Goal: Manage account settings

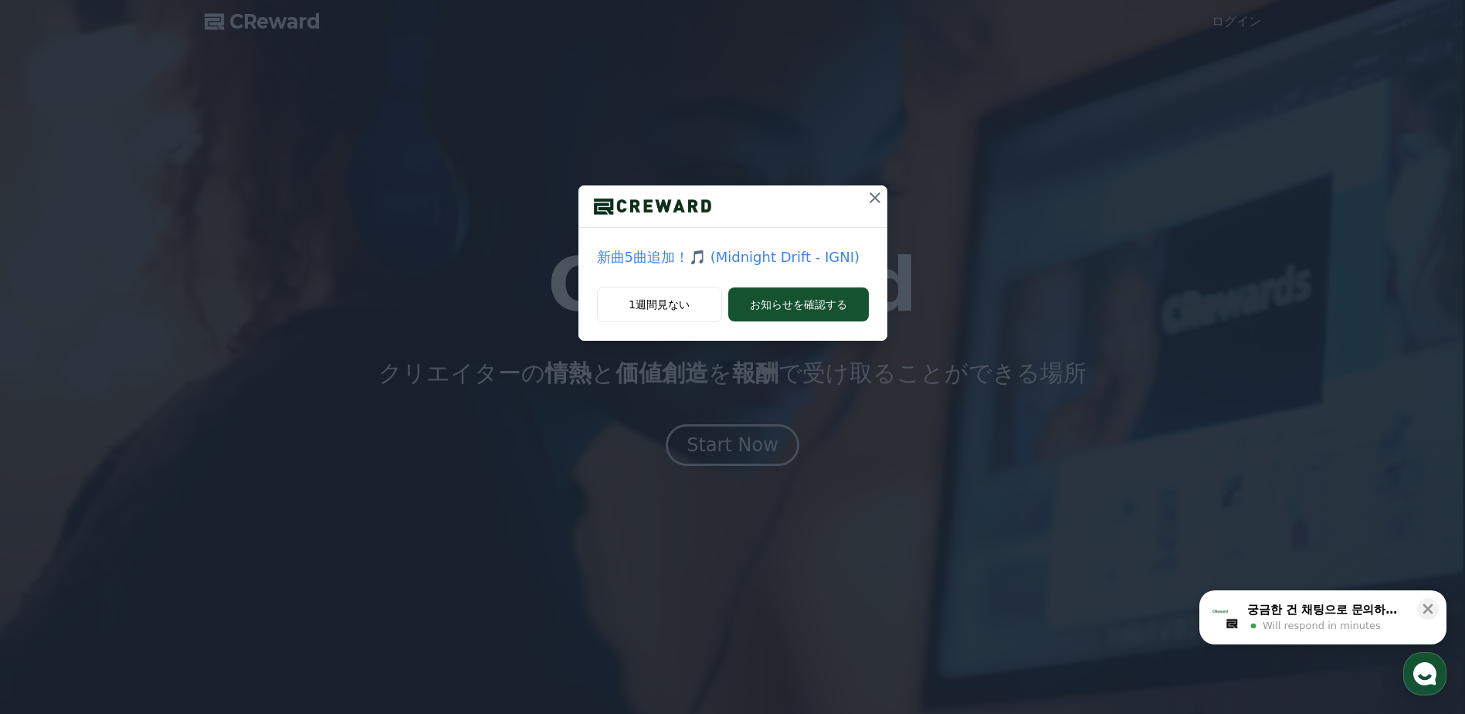
click at [871, 193] on icon at bounding box center [875, 197] width 19 height 19
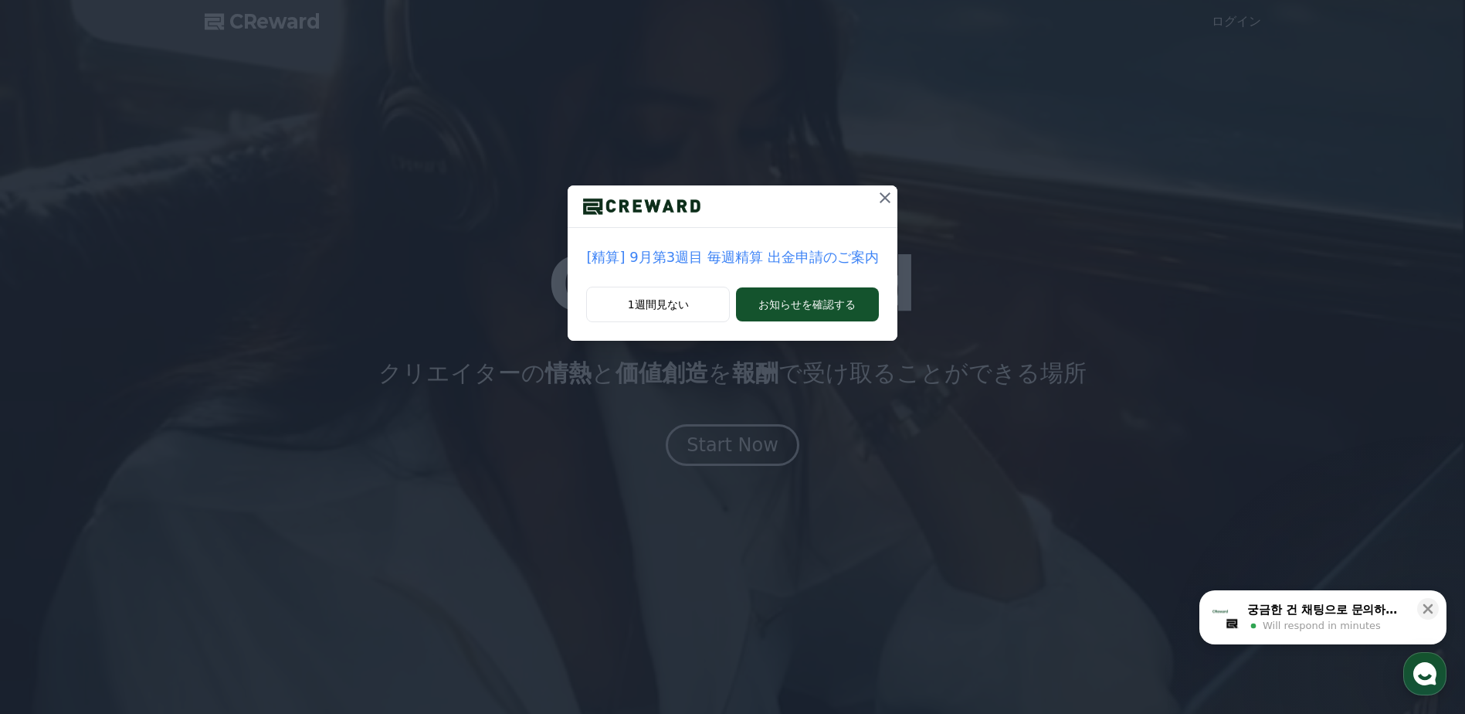
click at [876, 193] on icon at bounding box center [885, 197] width 19 height 19
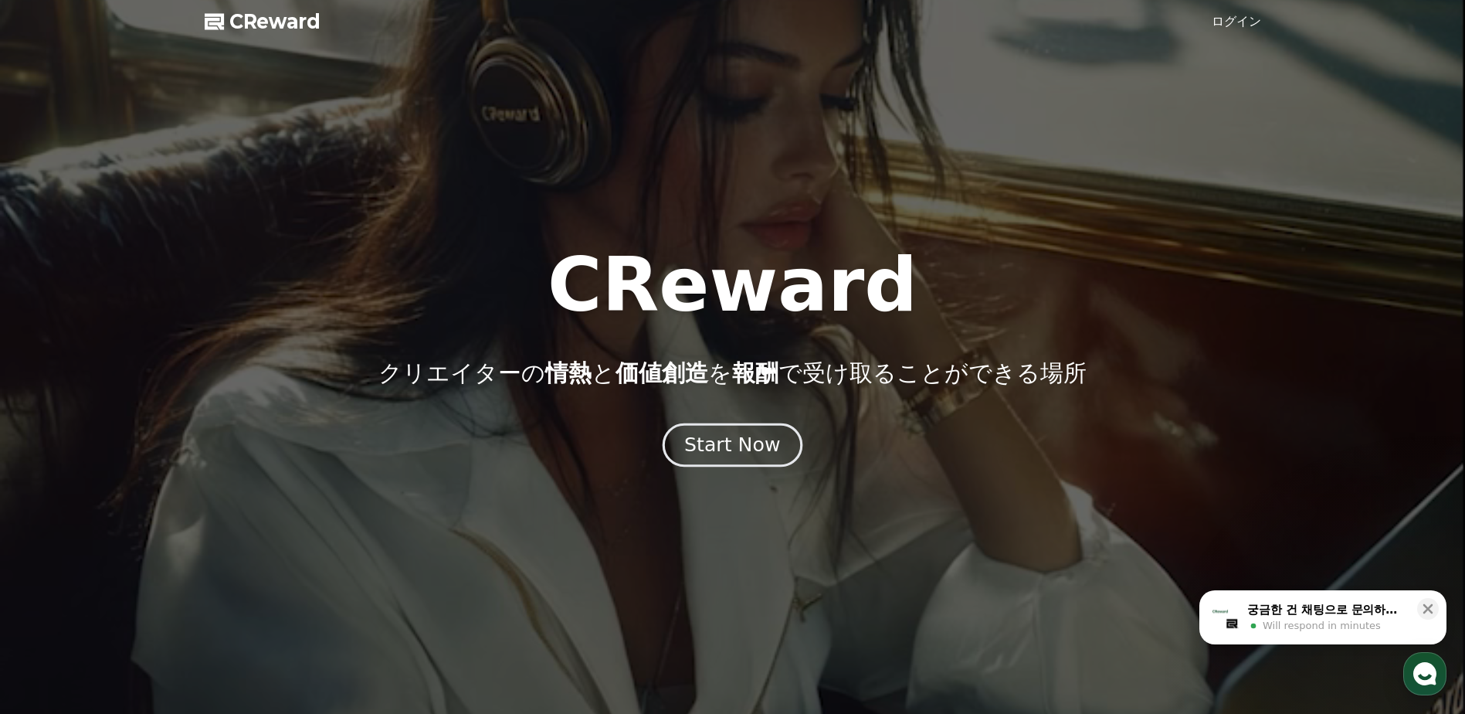
click at [754, 451] on div "Start Now" at bounding box center [732, 445] width 96 height 26
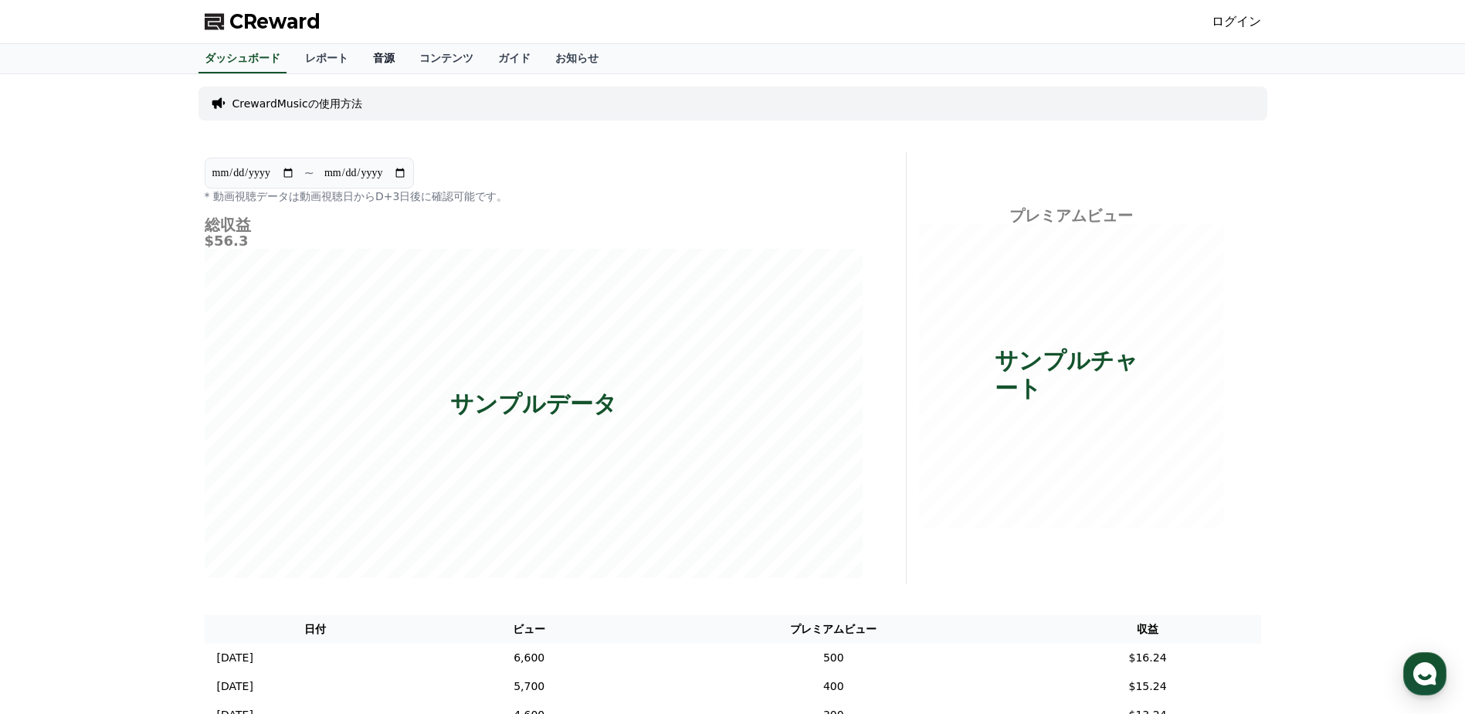
click at [361, 56] on link "音源" at bounding box center [384, 58] width 46 height 29
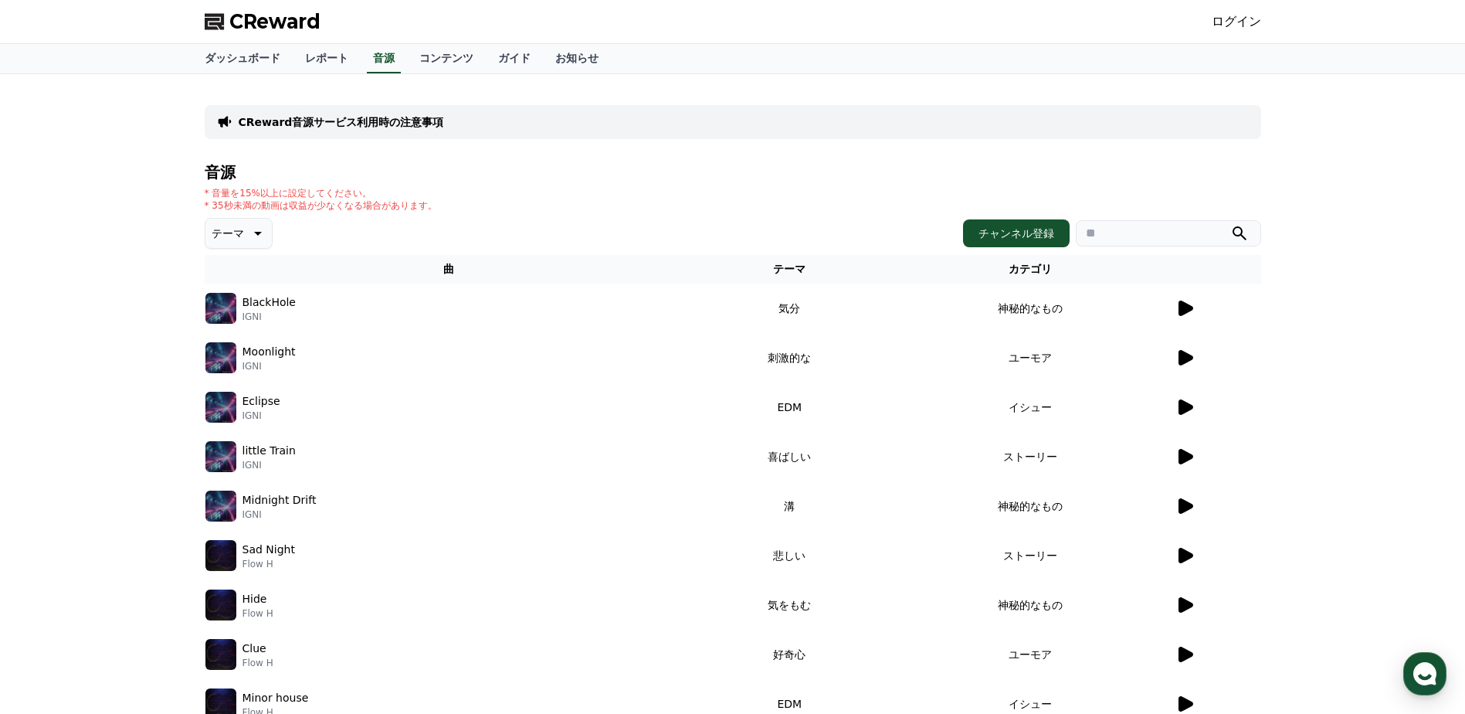
click at [1185, 310] on icon at bounding box center [1185, 307] width 15 height 15
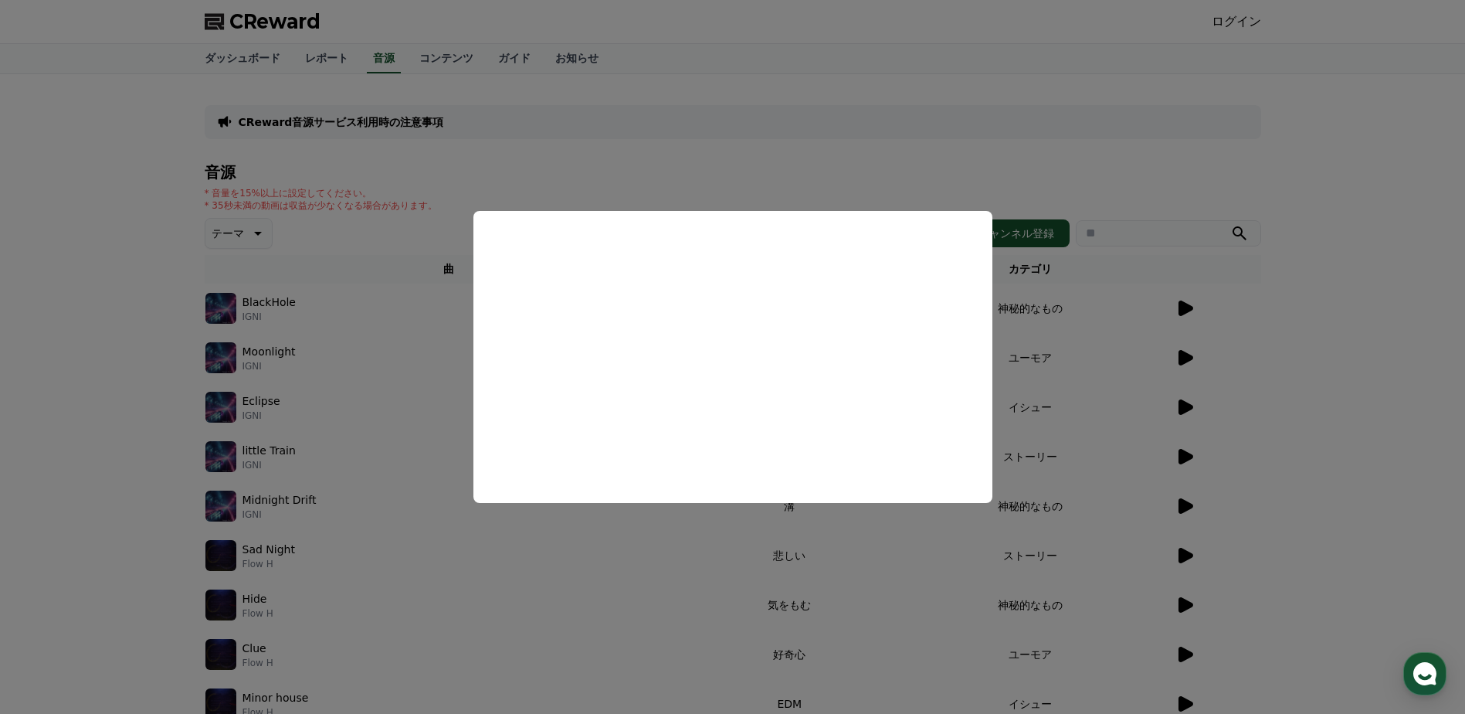
click at [578, 614] on button "close modal" at bounding box center [732, 357] width 1465 height 714
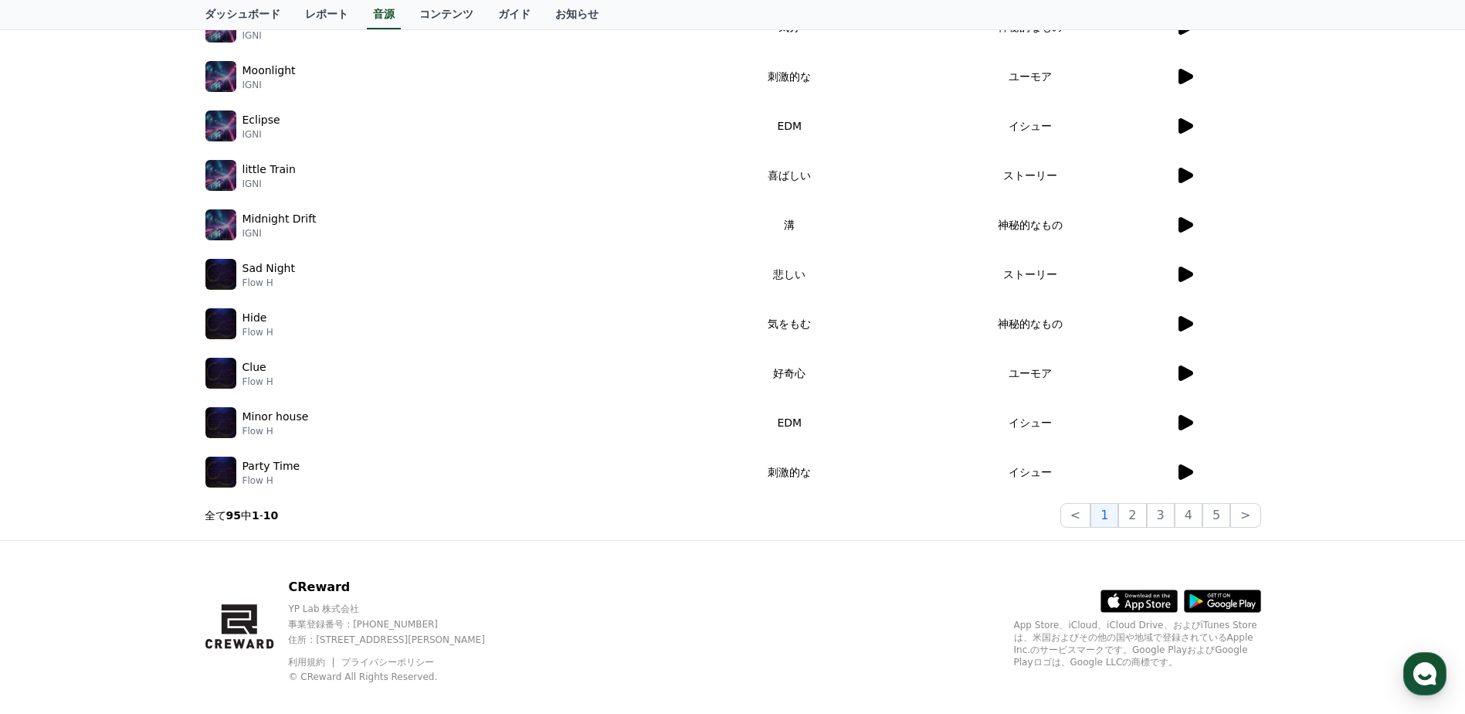
scroll to position [300, 0]
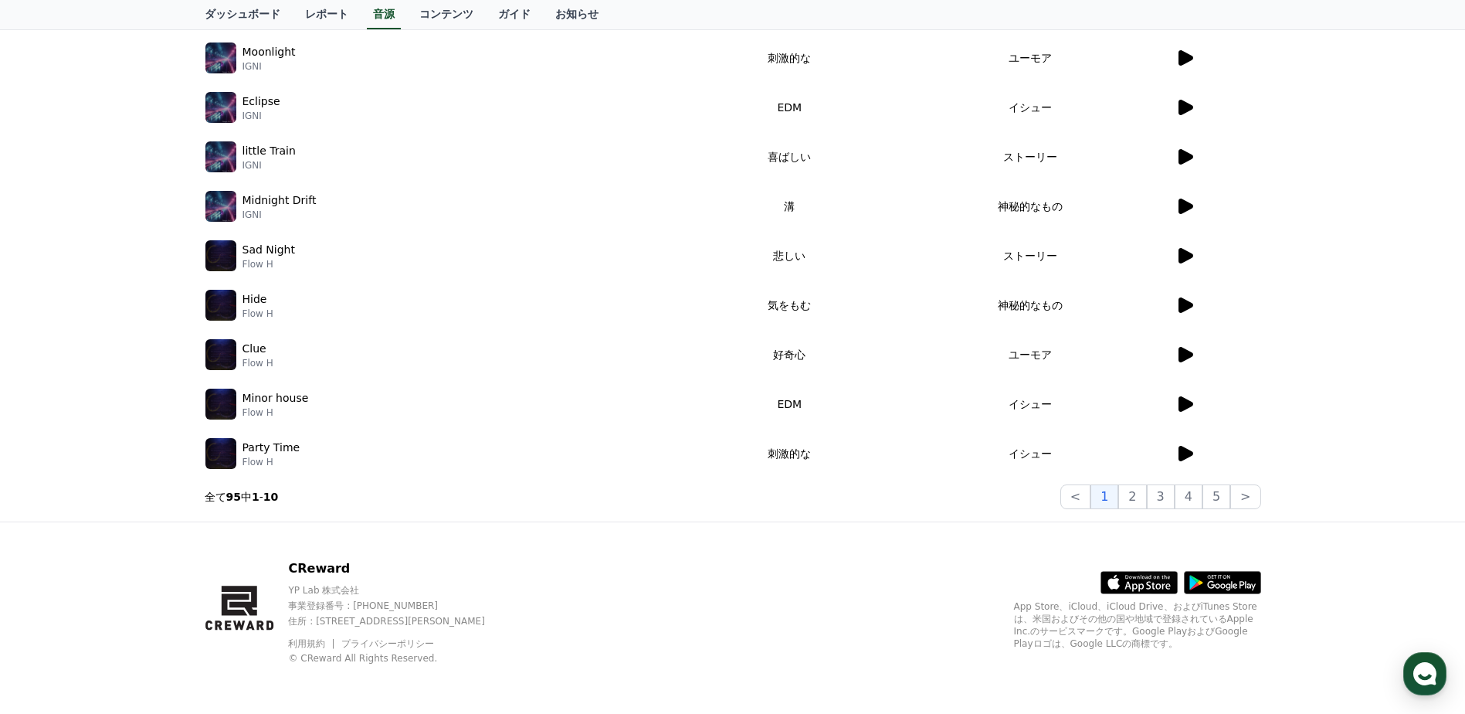
click at [1192, 449] on icon at bounding box center [1184, 453] width 19 height 19
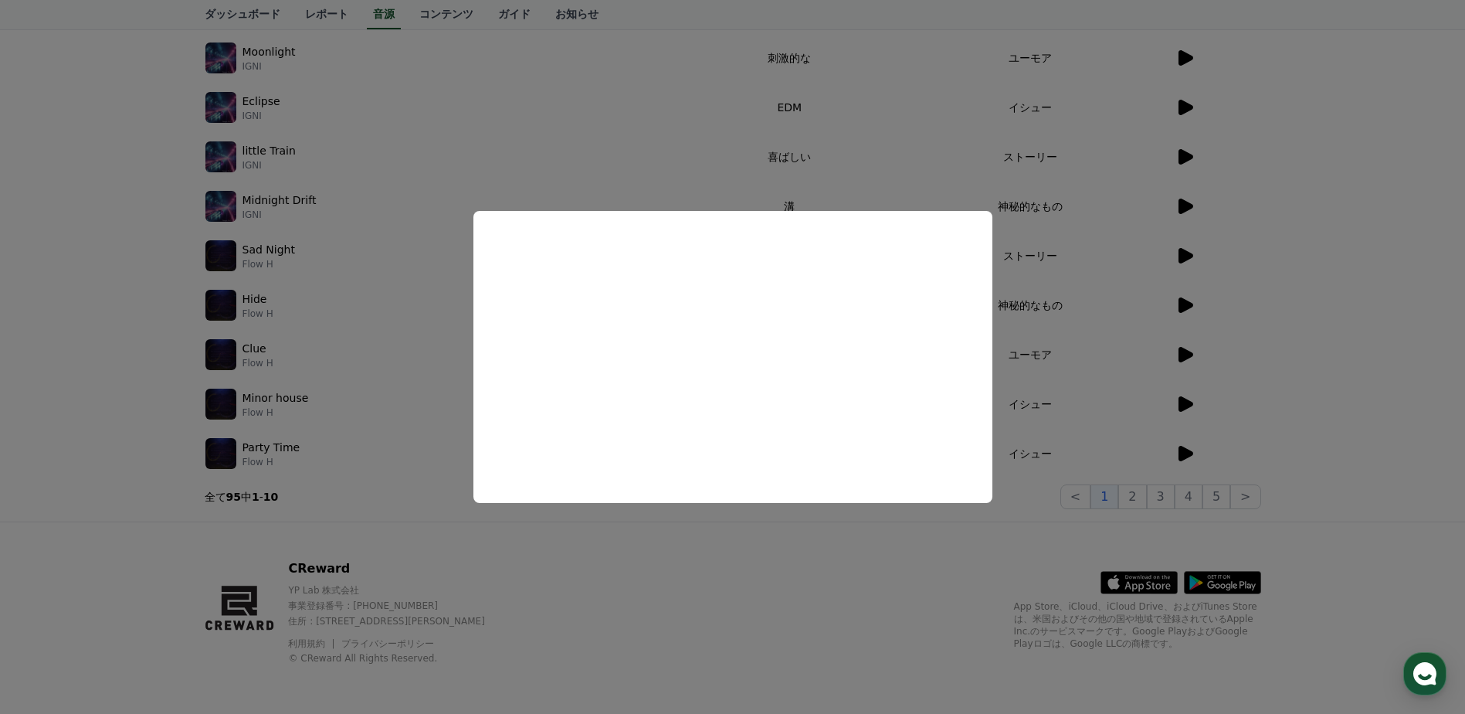
click at [1136, 494] on button "close modal" at bounding box center [732, 357] width 1465 height 714
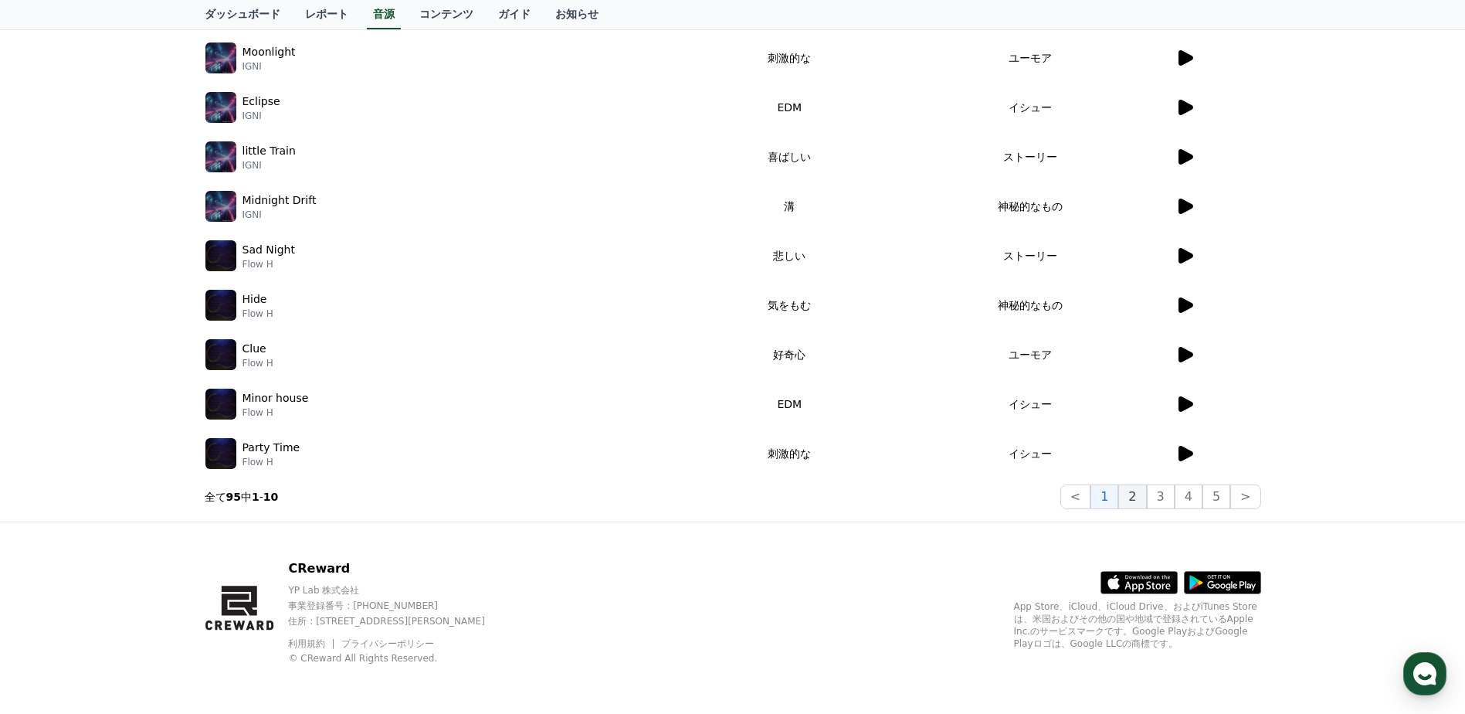
click at [1145, 498] on button "2" at bounding box center [1132, 496] width 28 height 25
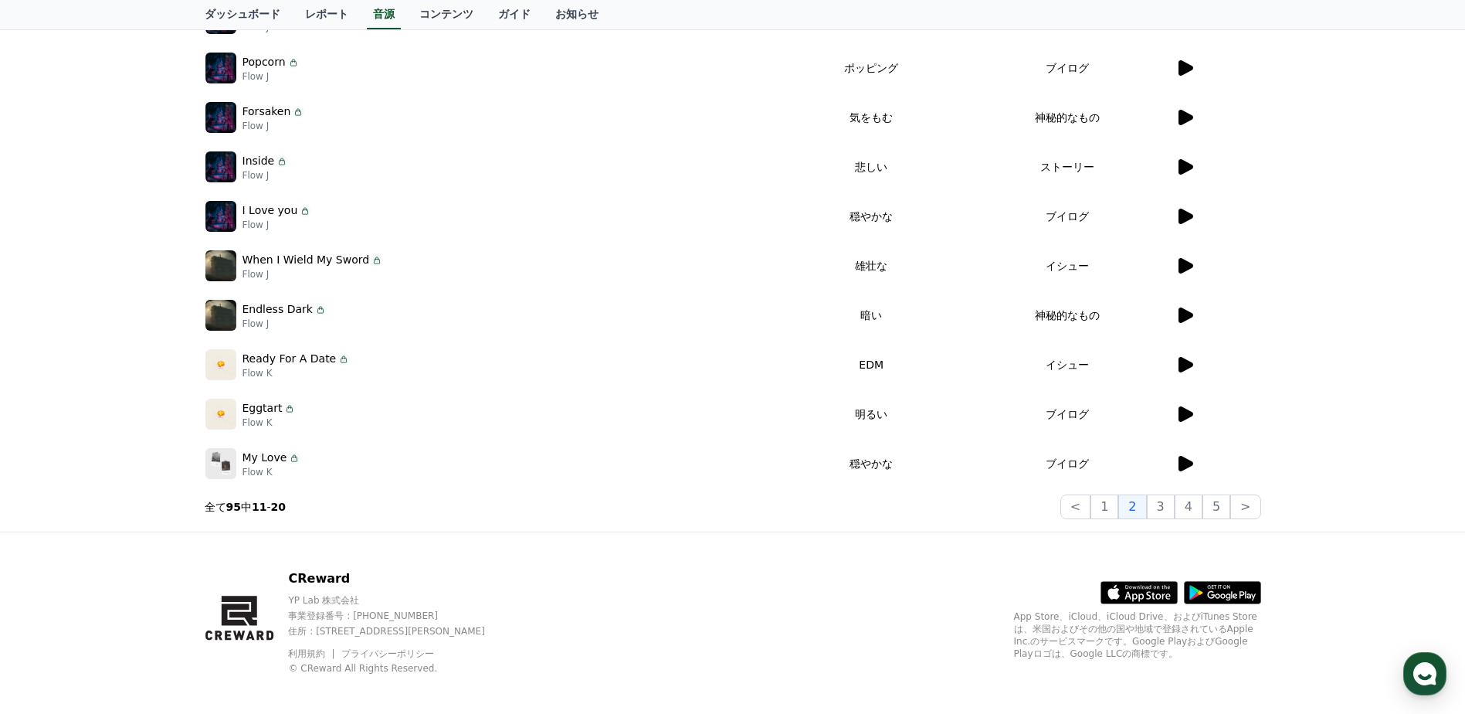
scroll to position [120, 0]
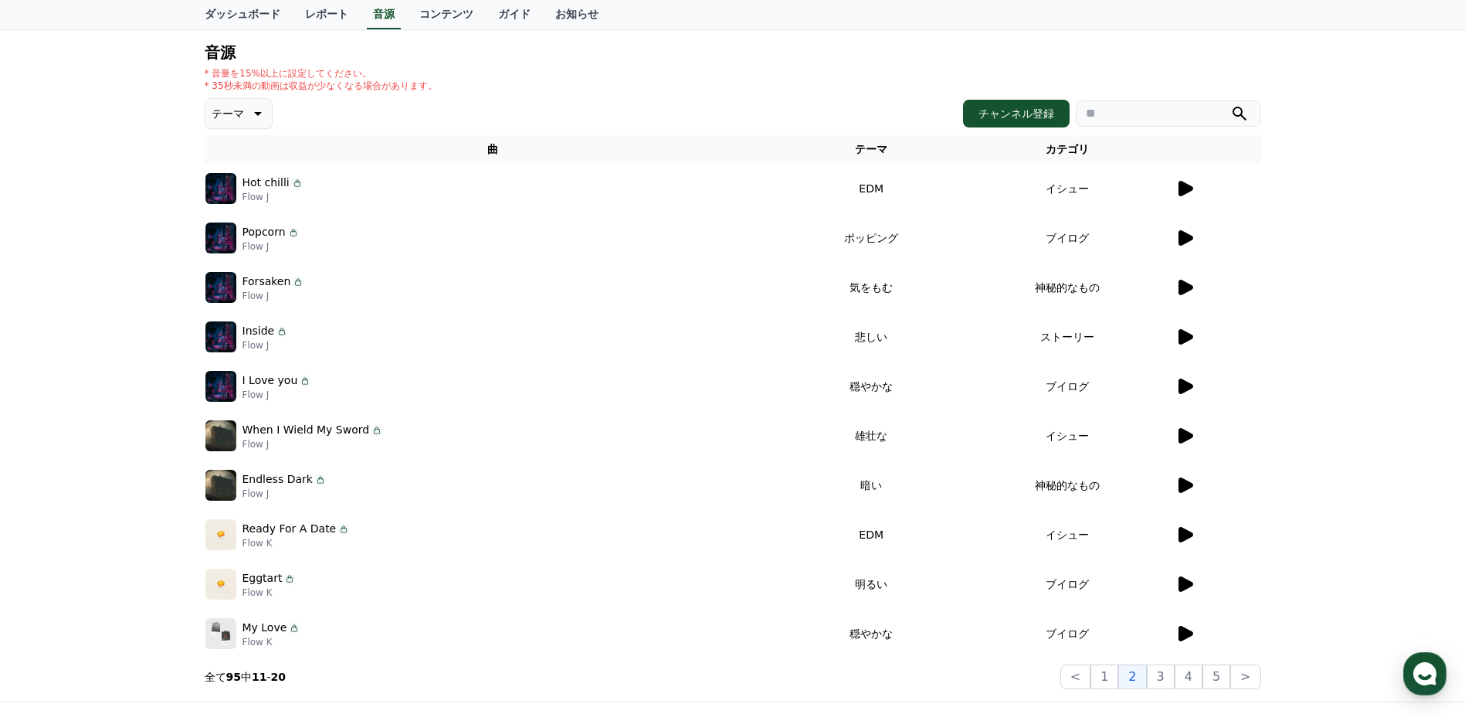
click at [1185, 236] on icon at bounding box center [1185, 237] width 15 height 15
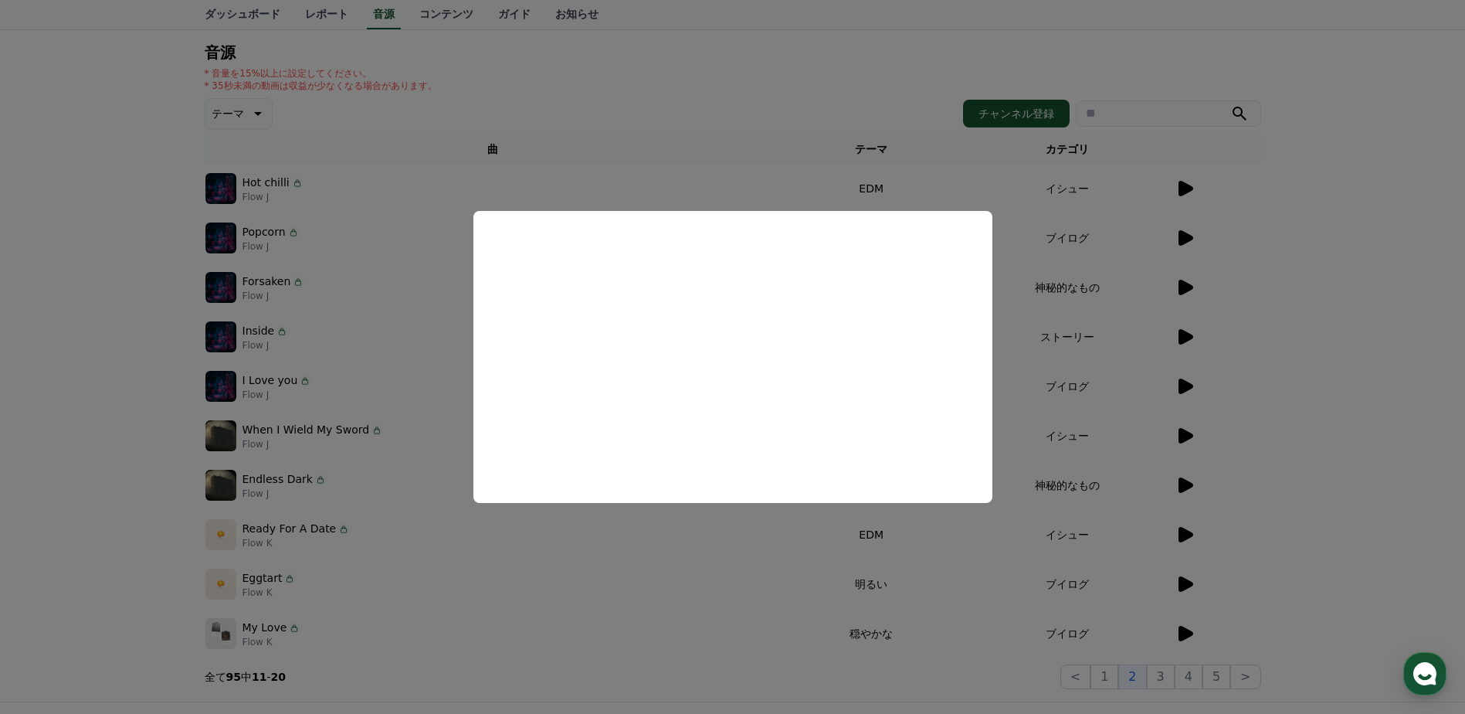
click at [1337, 307] on button "close modal" at bounding box center [732, 357] width 1465 height 714
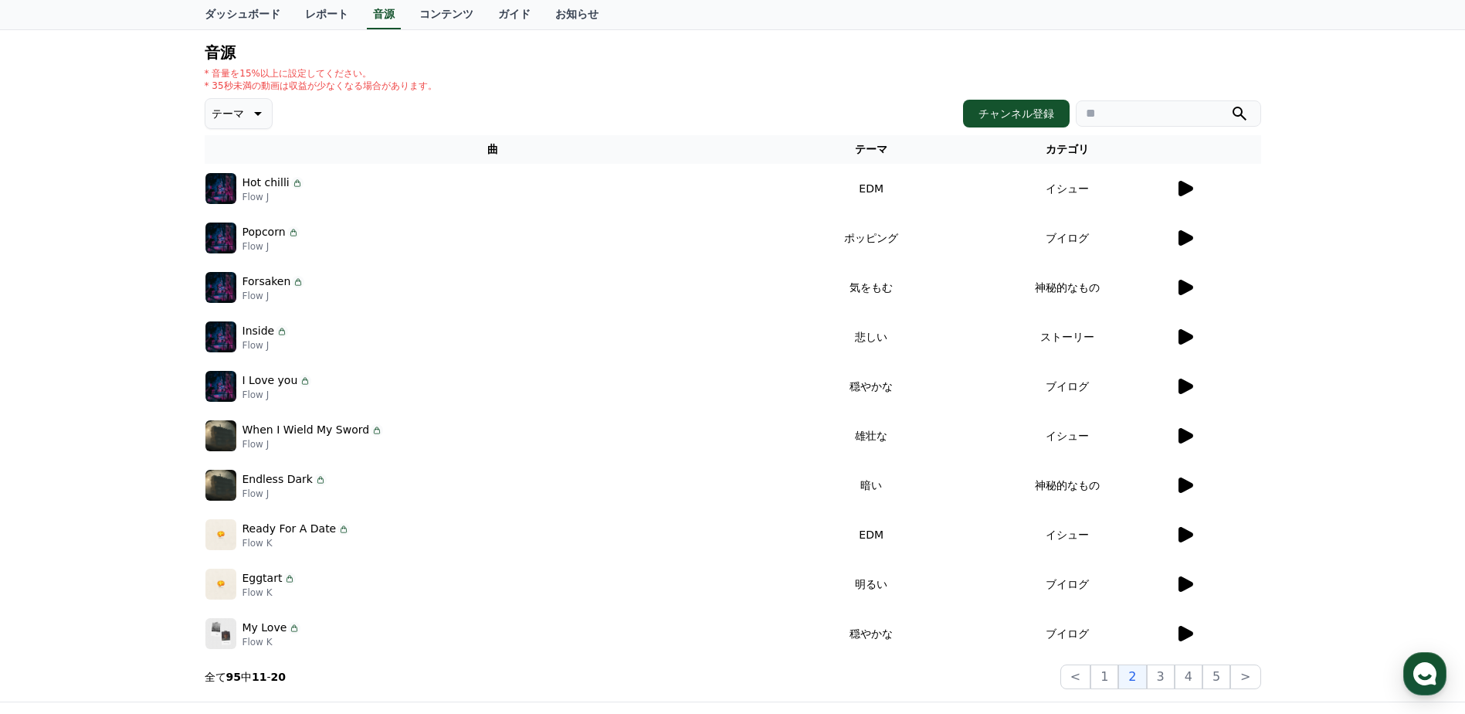
scroll to position [300, 0]
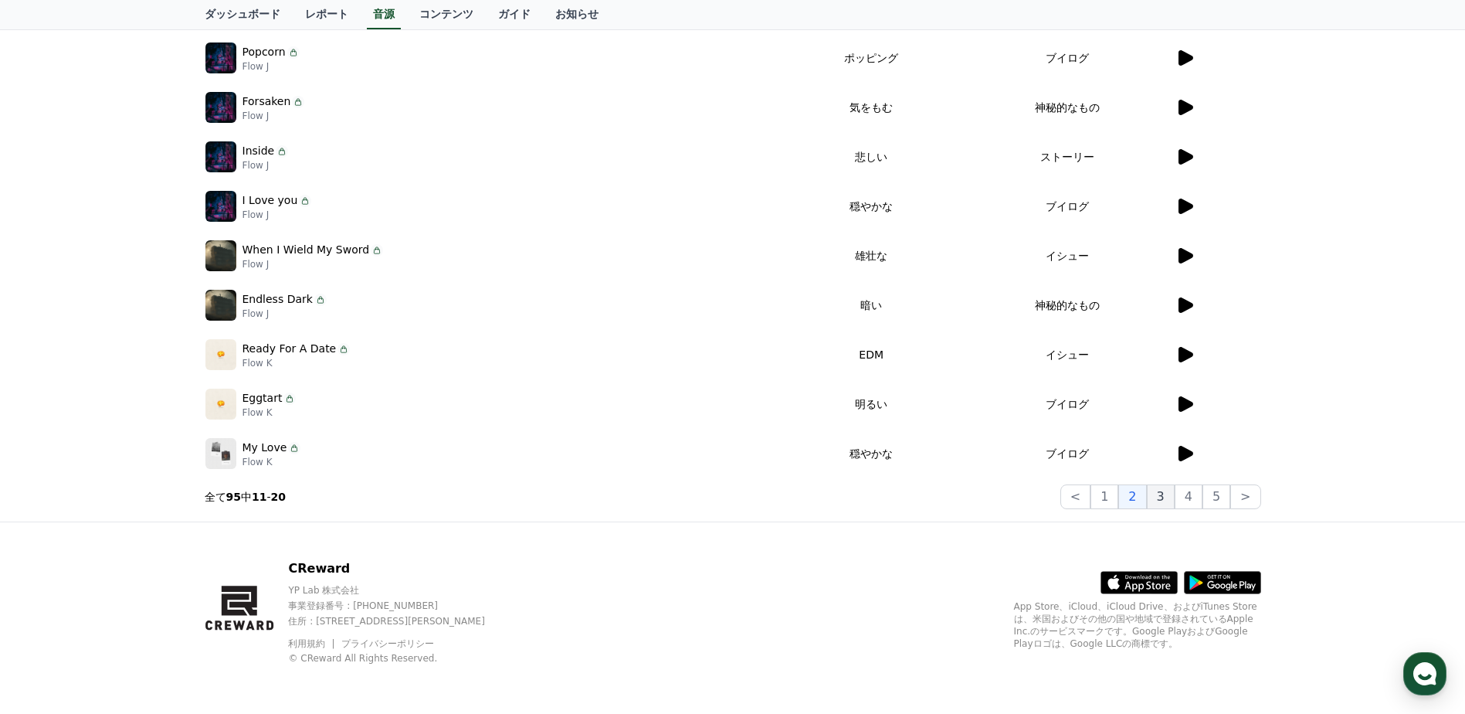
click at [1166, 498] on button "3" at bounding box center [1161, 496] width 28 height 25
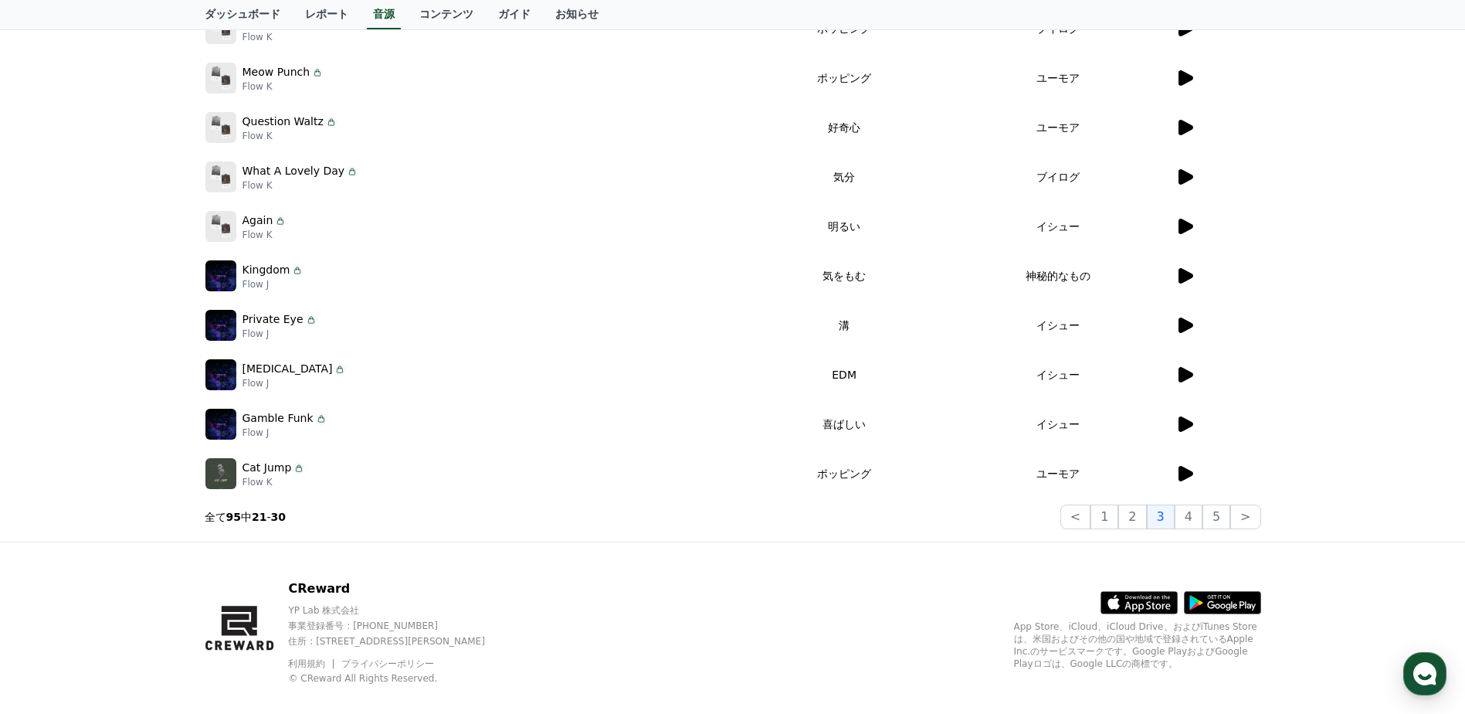
scroll to position [300, 0]
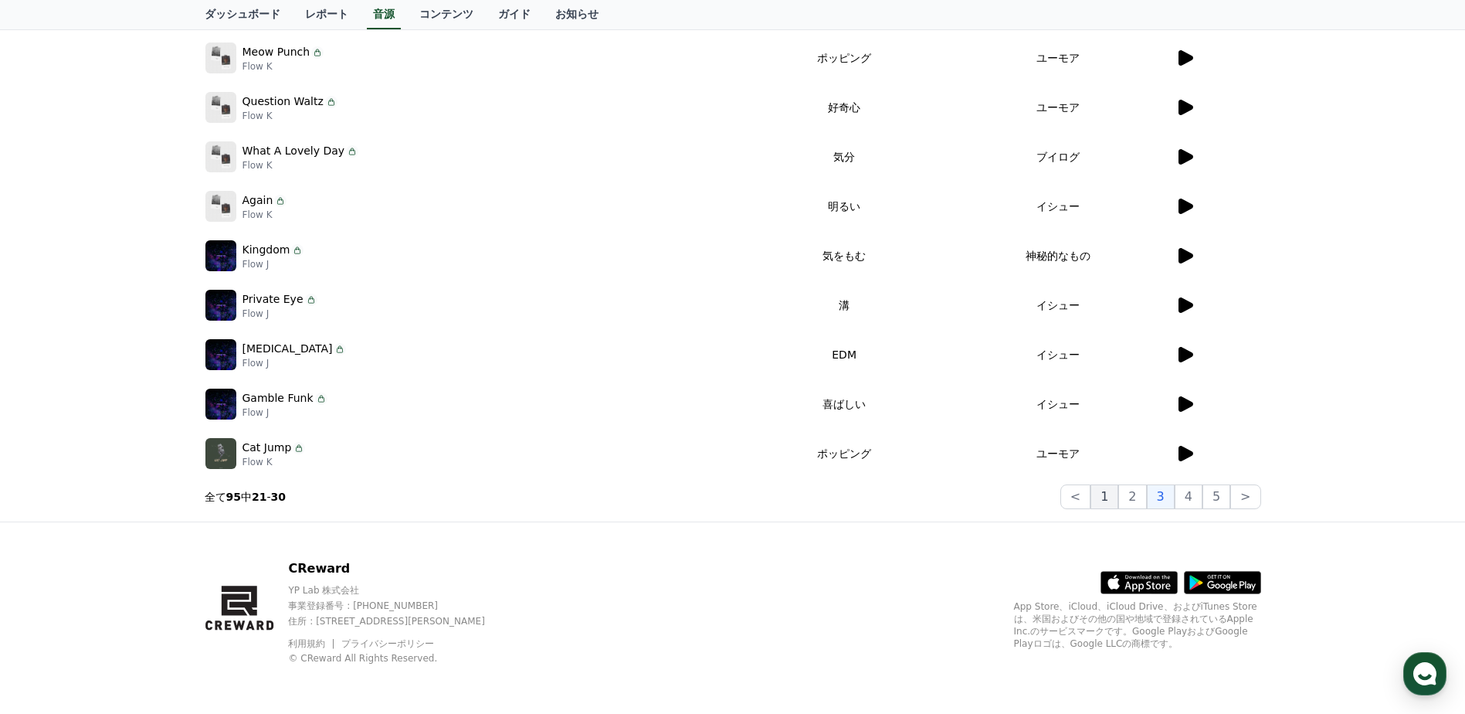
click at [1111, 501] on button "1" at bounding box center [1104, 496] width 28 height 25
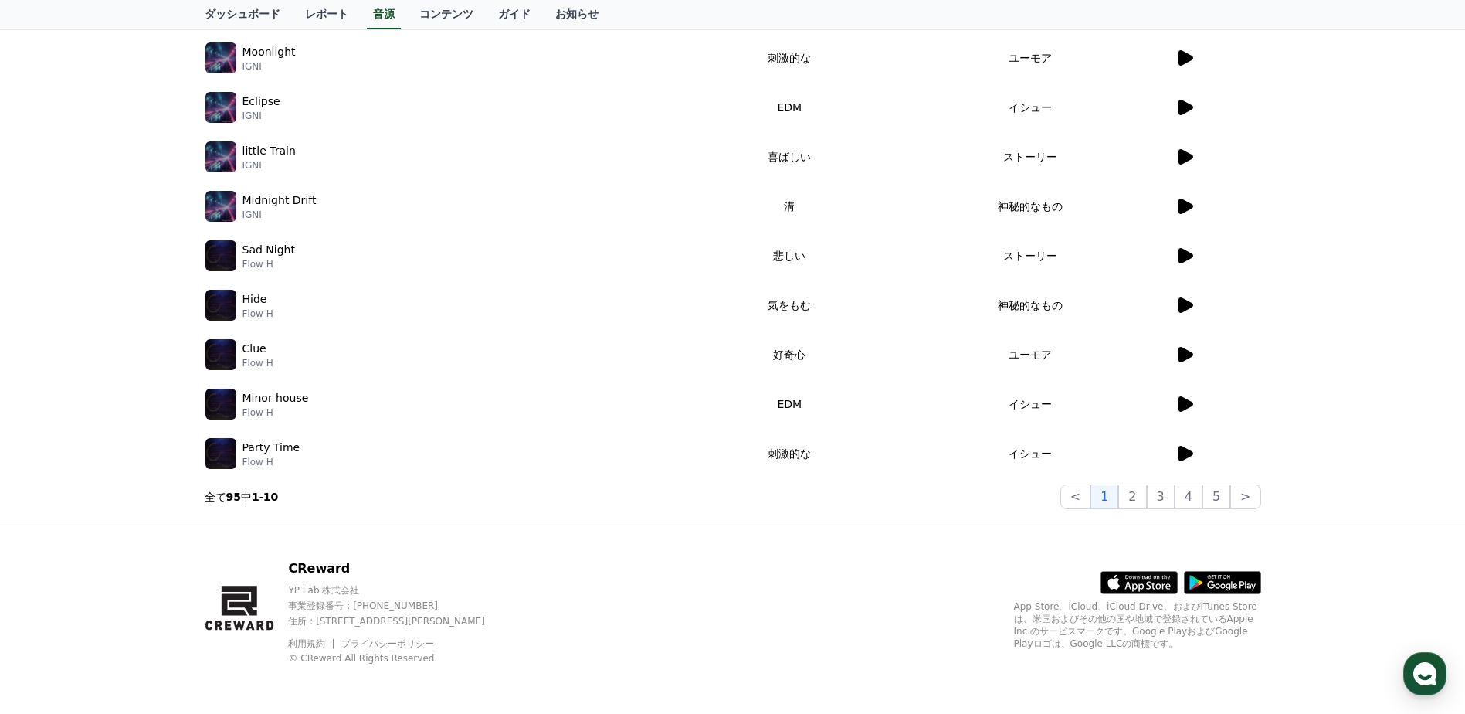
click at [1185, 459] on icon at bounding box center [1185, 453] width 15 height 15
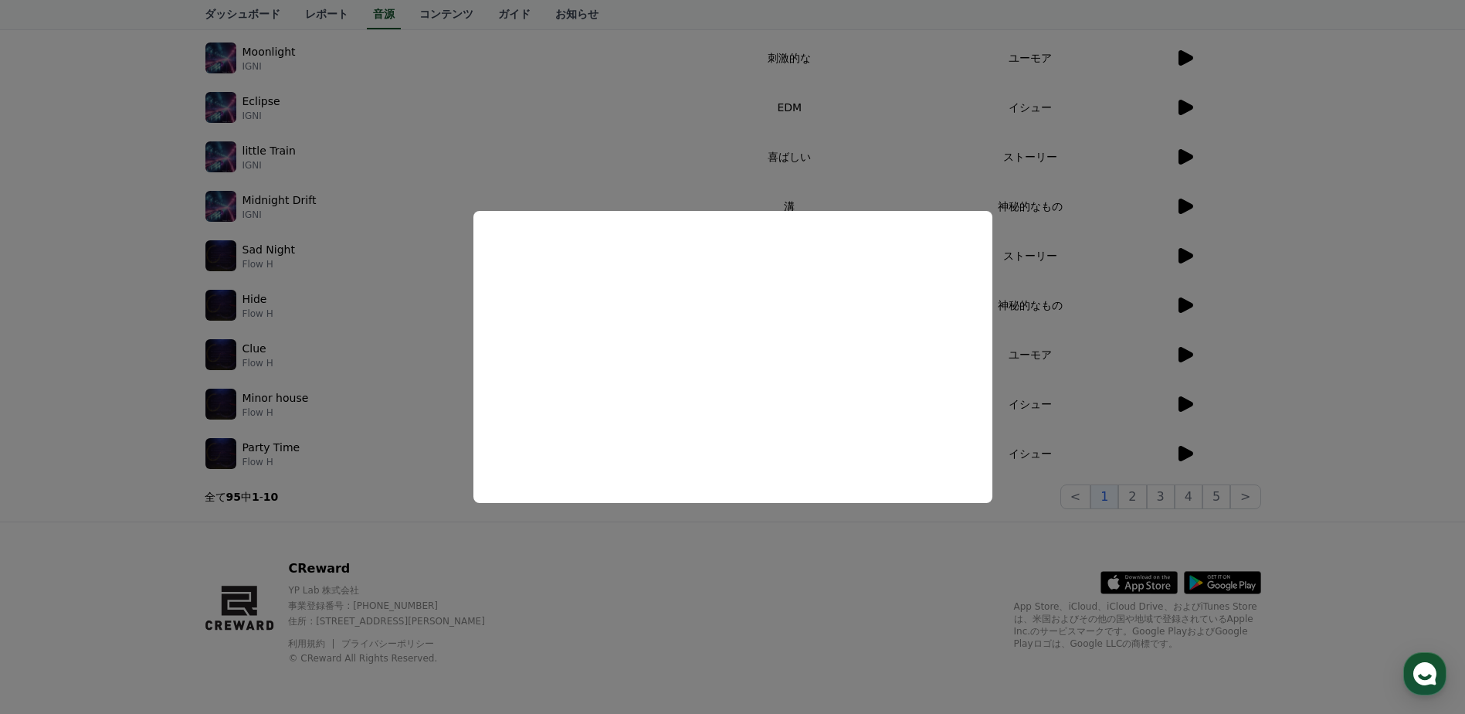
click at [690, 568] on button "close modal" at bounding box center [732, 357] width 1465 height 714
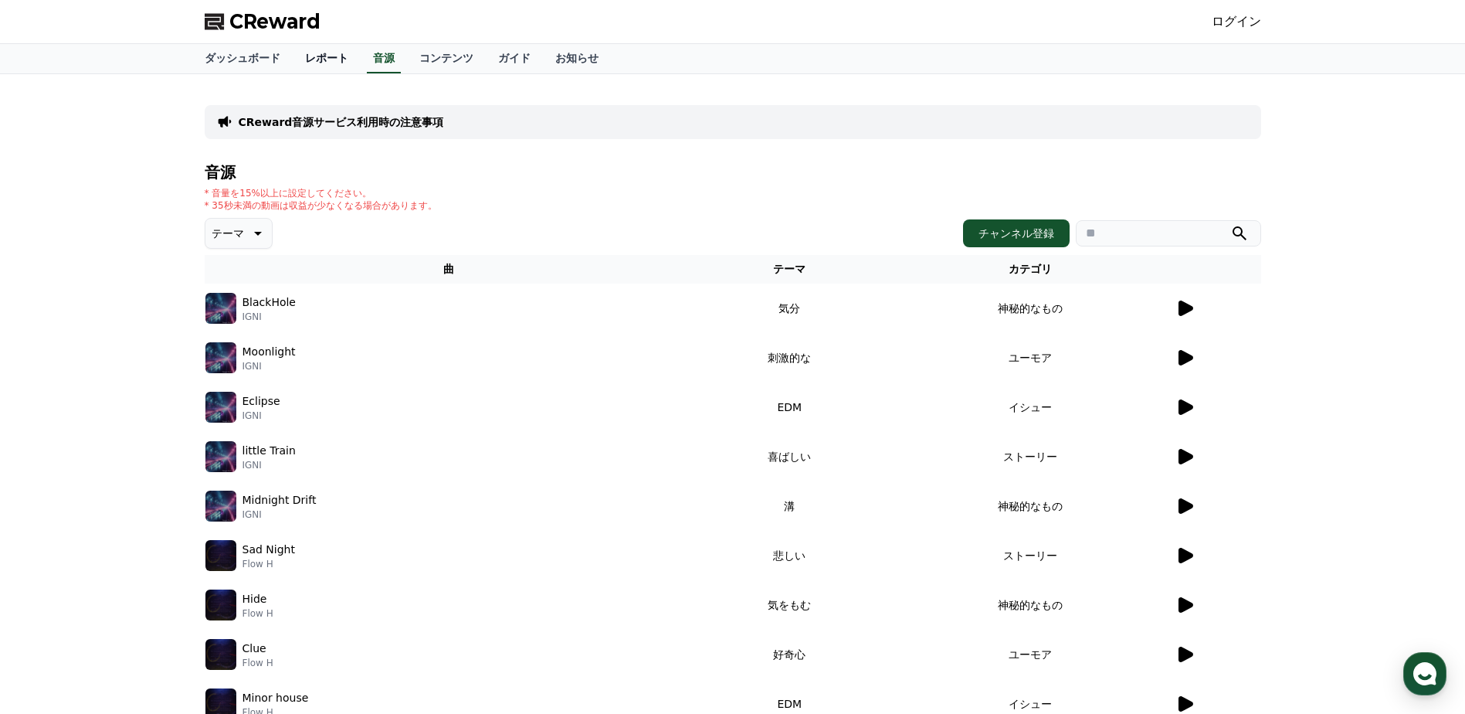
click at [312, 65] on link "レポート" at bounding box center [327, 58] width 68 height 29
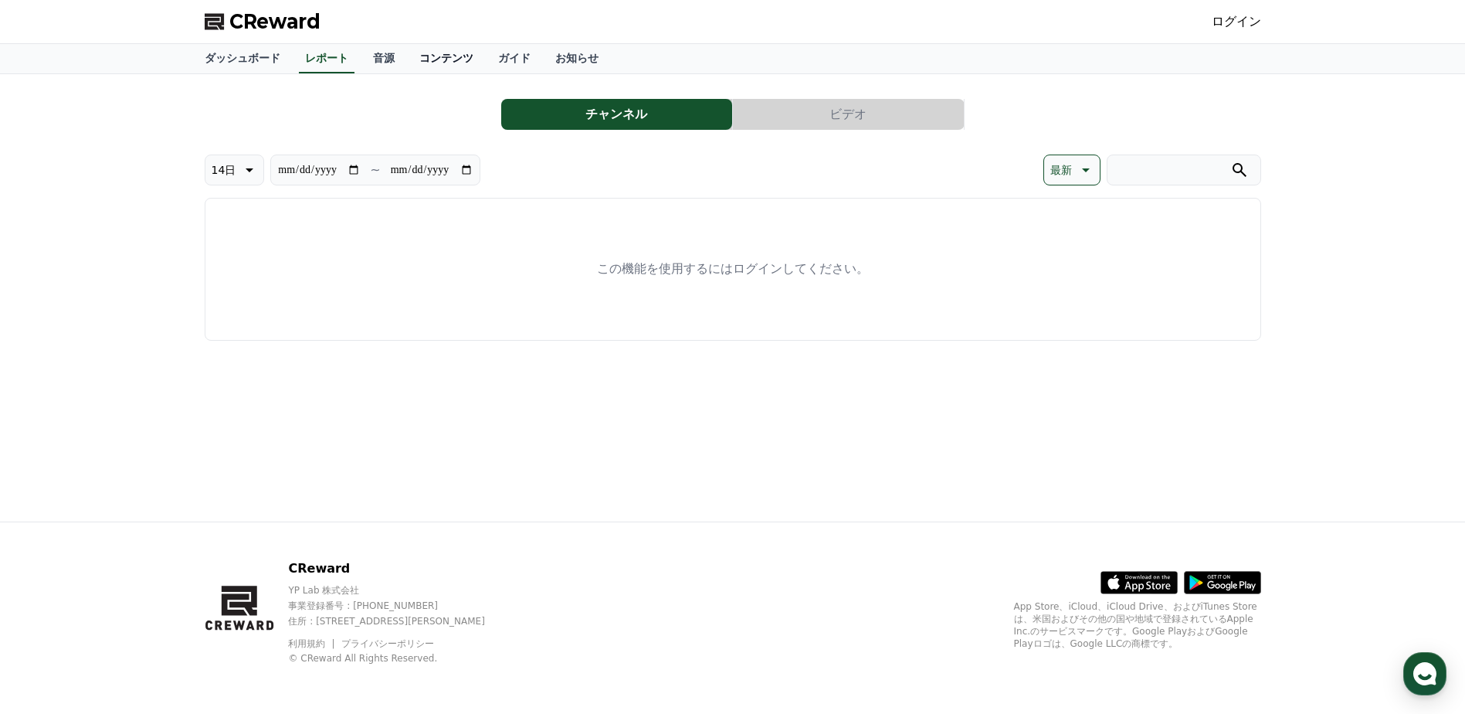
click at [412, 59] on link "コンテンツ" at bounding box center [446, 58] width 79 height 29
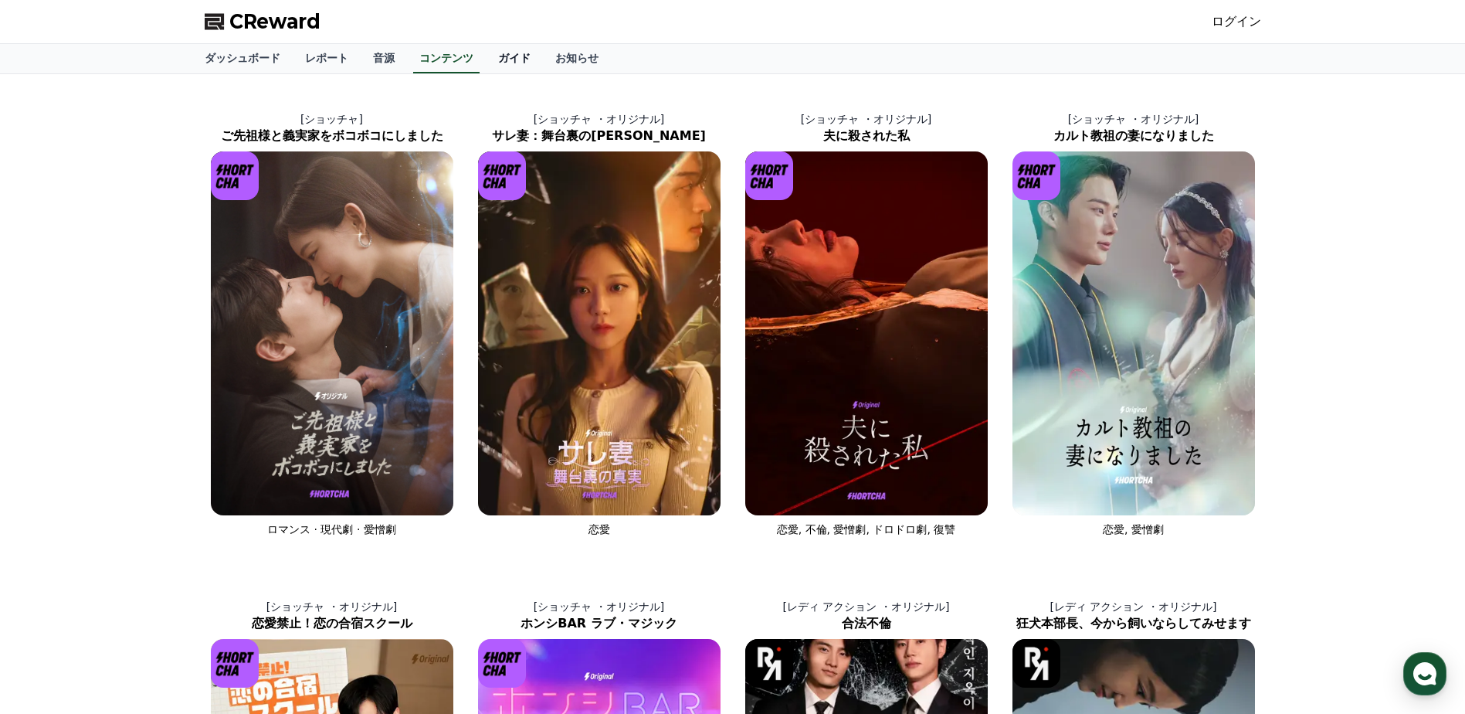
click at [486, 63] on link "ガイド" at bounding box center [514, 58] width 57 height 29
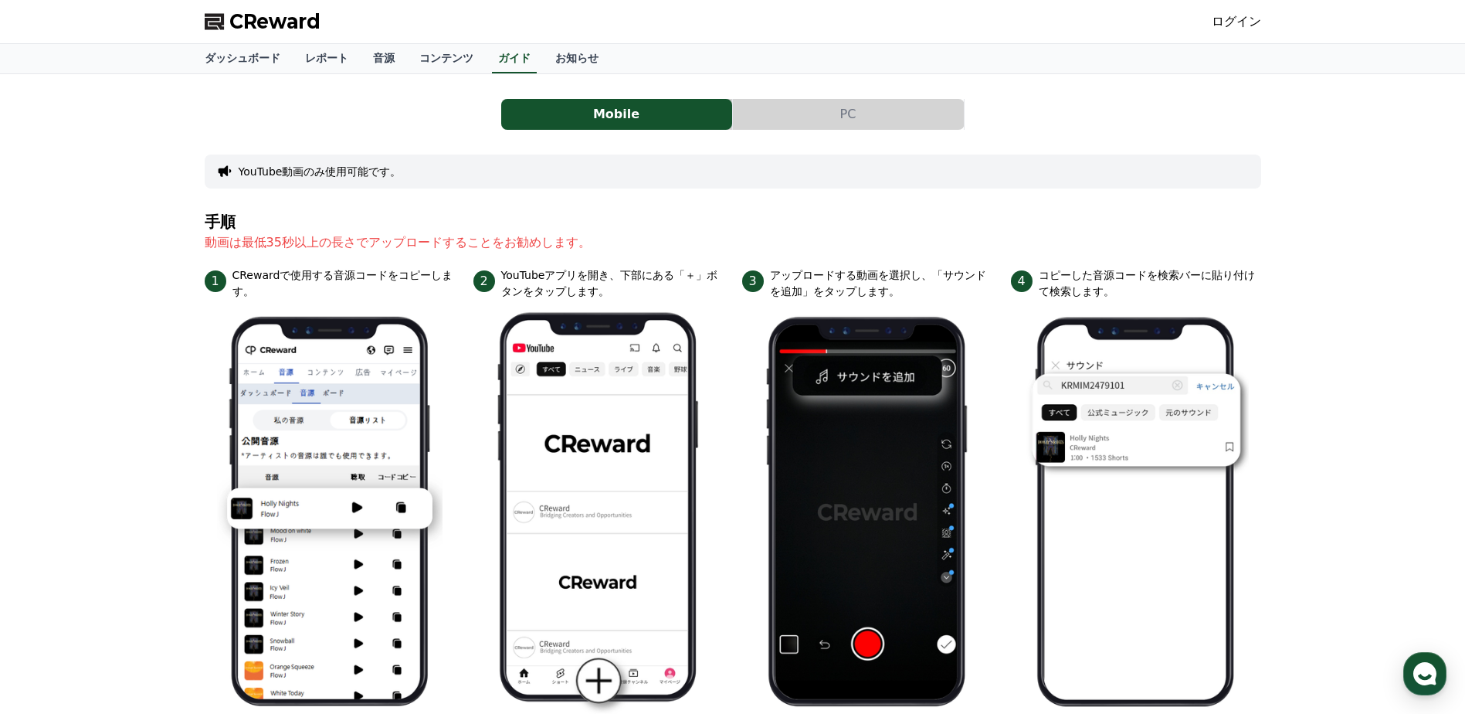
click at [811, 117] on button "PC" at bounding box center [848, 114] width 231 height 31
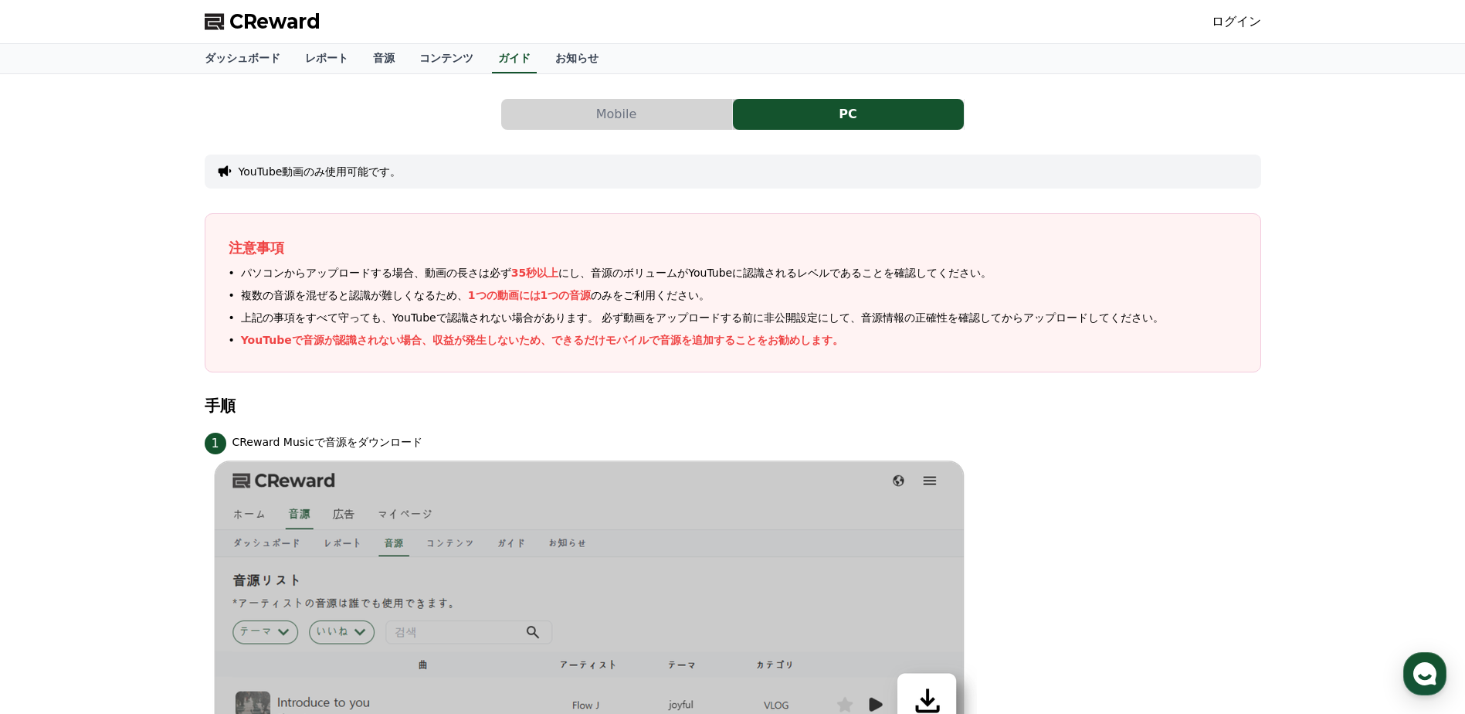
click at [260, 18] on span "CReward" at bounding box center [274, 21] width 91 height 25
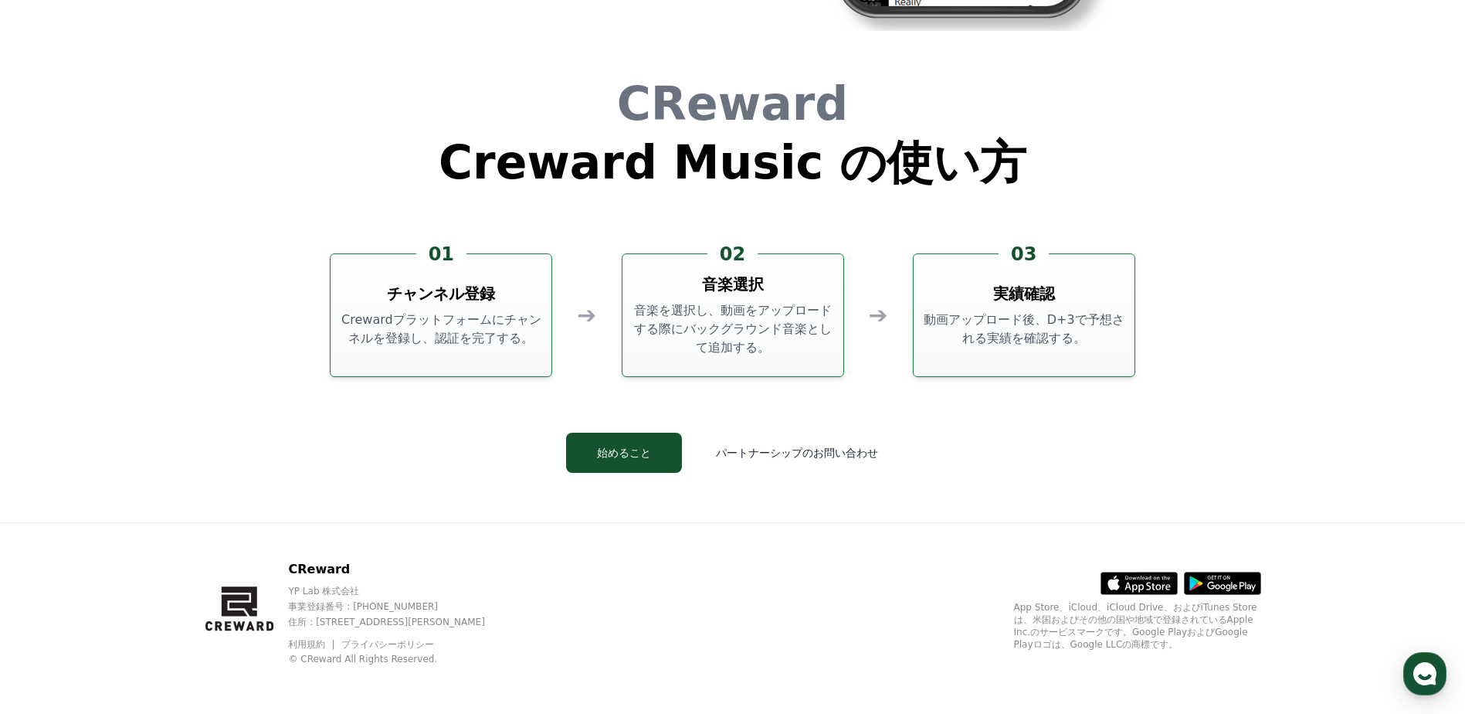
scroll to position [4184, 0]
click at [668, 473] on div "CReward Creward Music の使い方 01 チャンネル登録 Crewardプラットフォームにチャンネルを登録し、認証を完了する。 ➔ 02 音…" at bounding box center [733, 288] width 927 height 466
click at [659, 451] on button "始めること" at bounding box center [624, 452] width 116 height 40
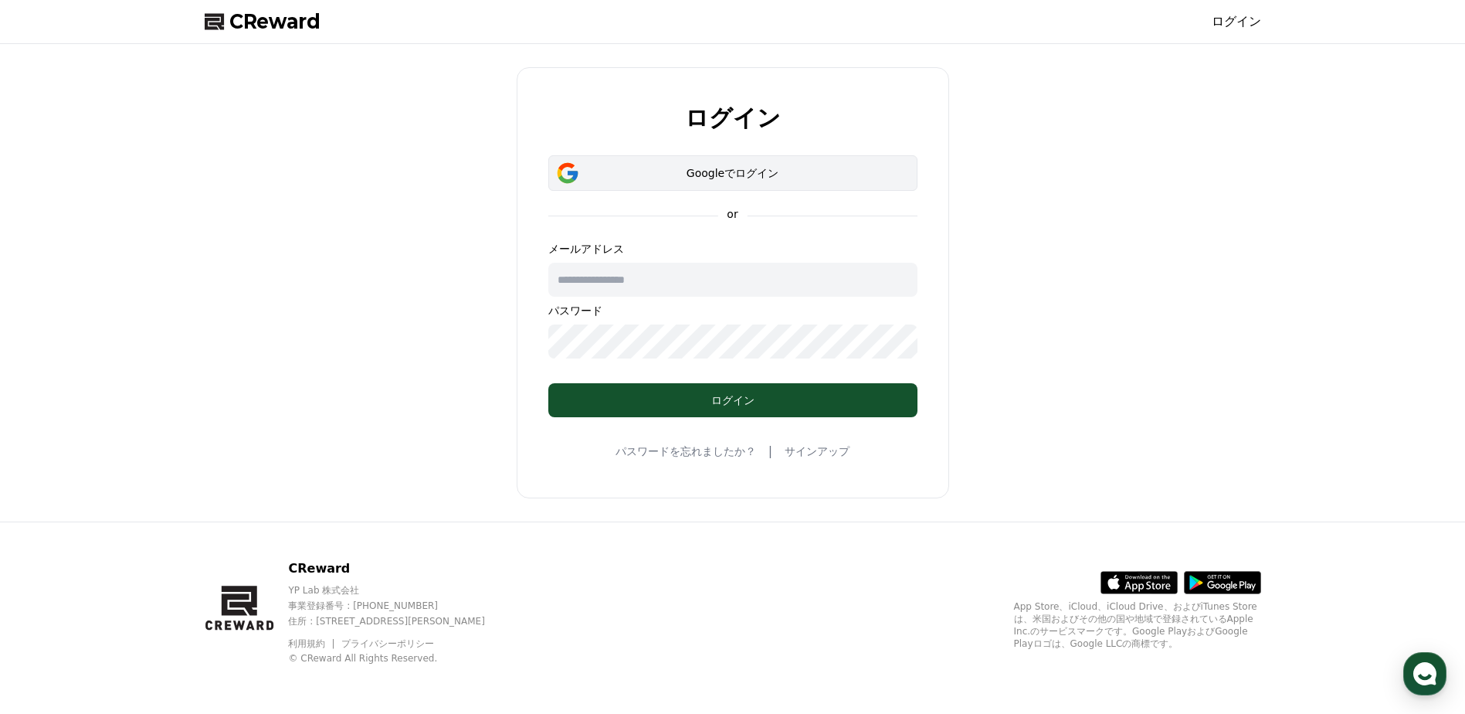
click at [734, 163] on button "Googleでログイン" at bounding box center [732, 173] width 369 height 36
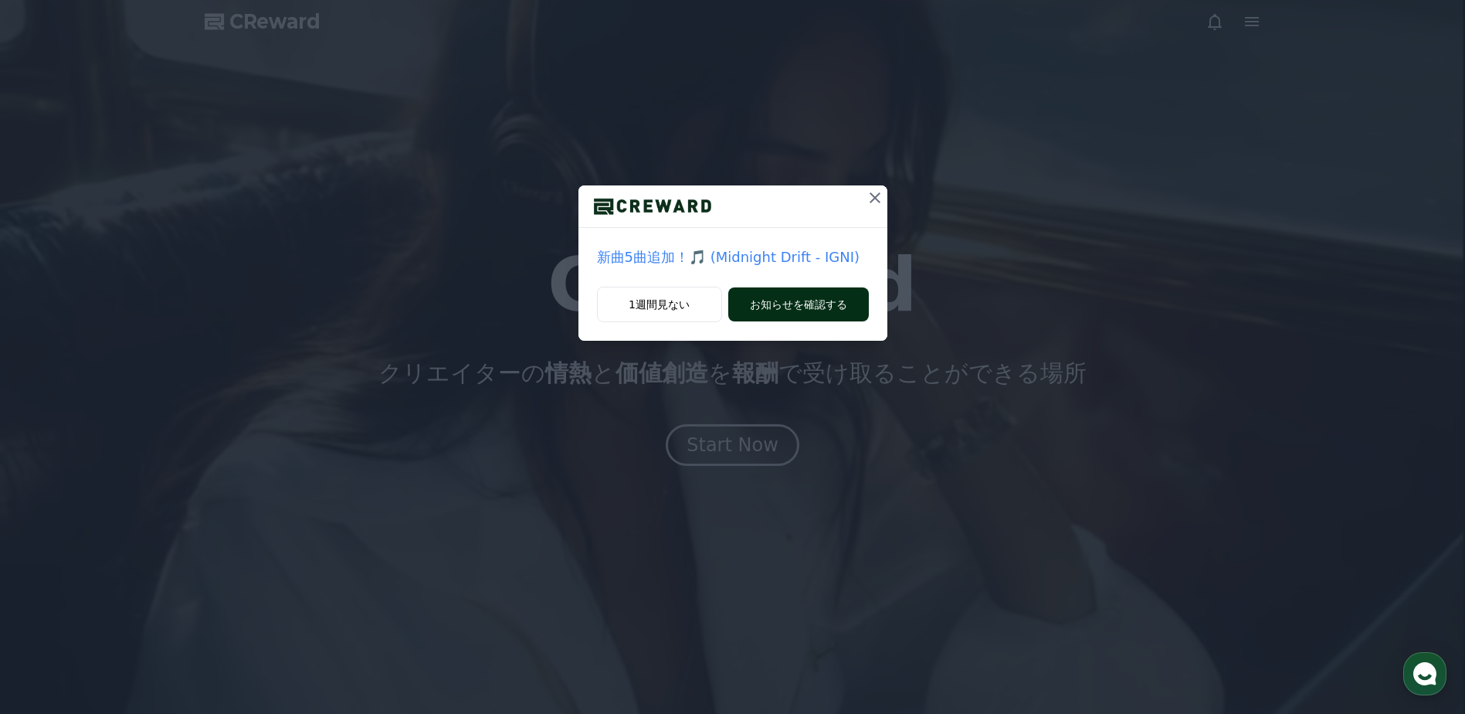
click at [819, 302] on button "お知らせを確認する" at bounding box center [798, 304] width 141 height 34
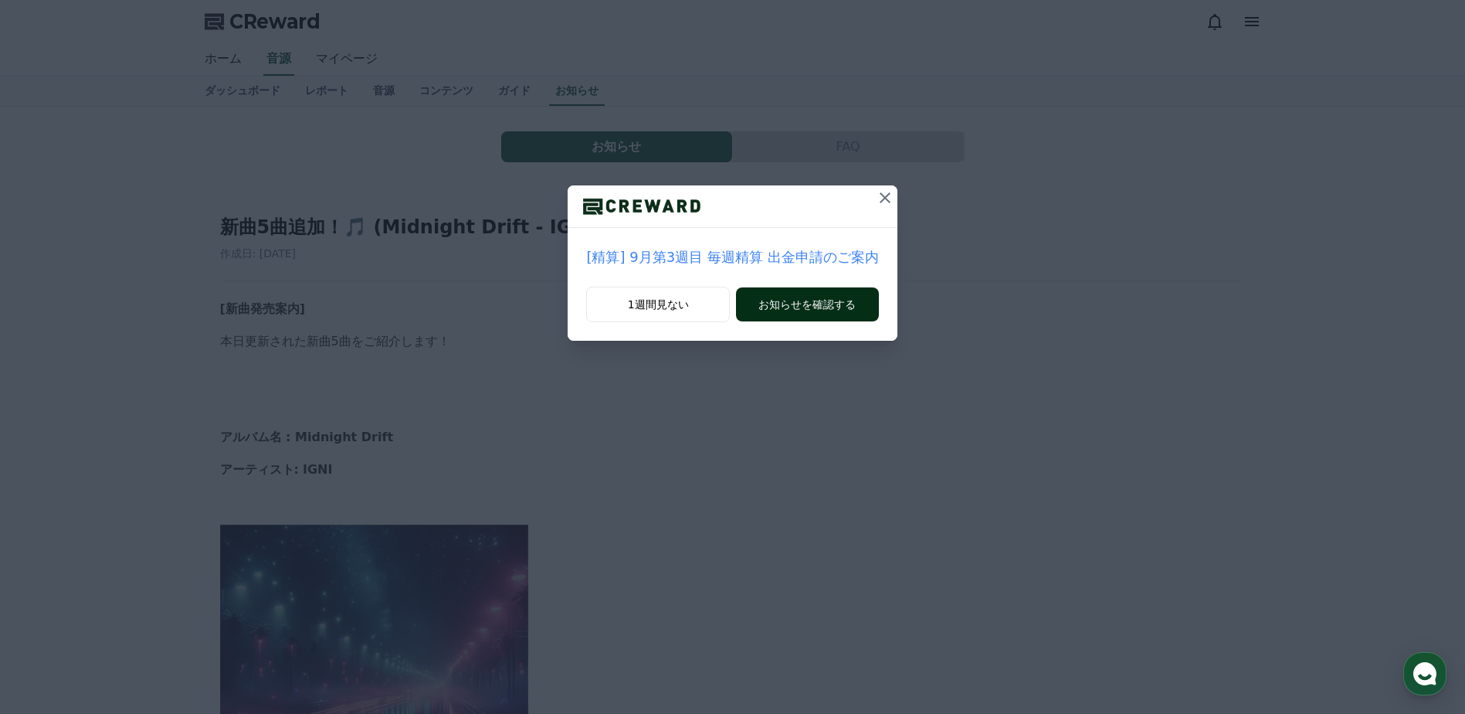
click at [815, 309] on button "お知らせを確認する" at bounding box center [807, 304] width 142 height 34
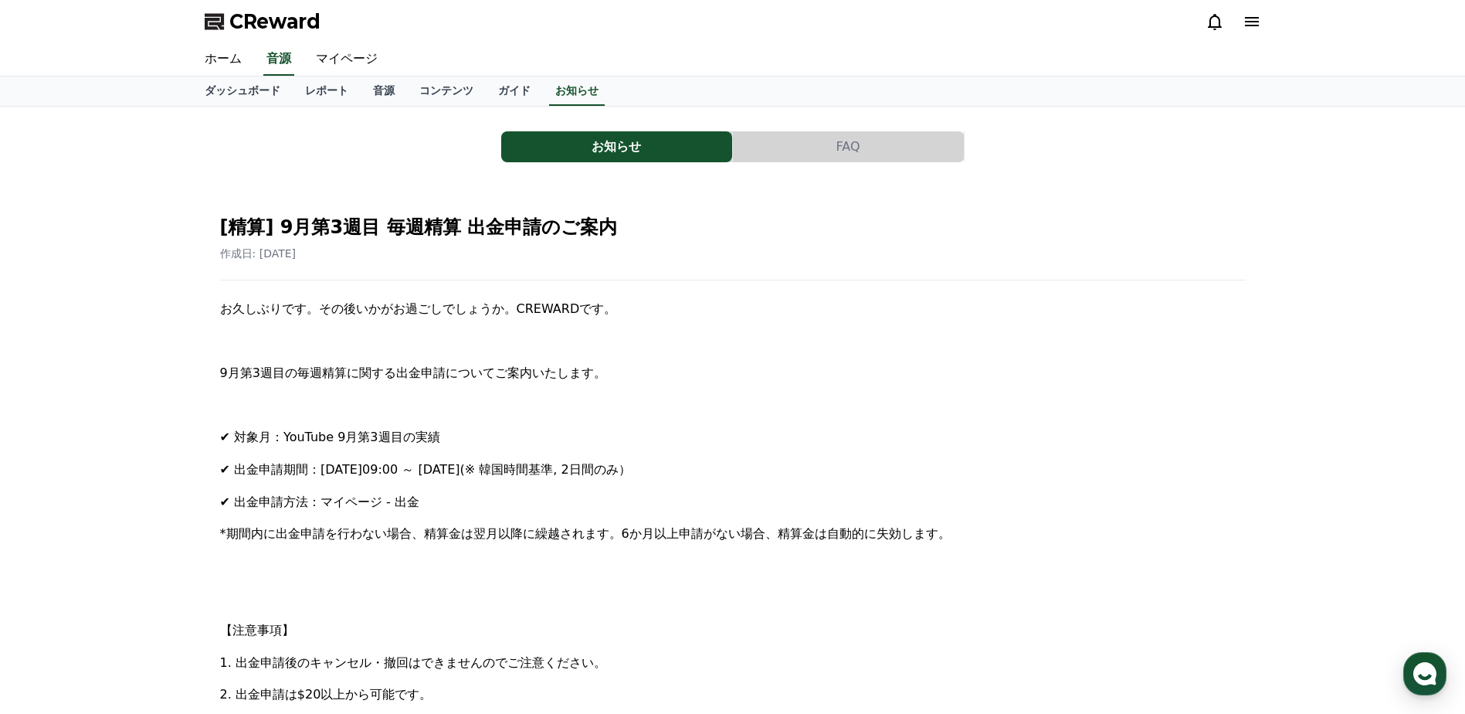
click at [1243, 25] on icon at bounding box center [1252, 21] width 19 height 19
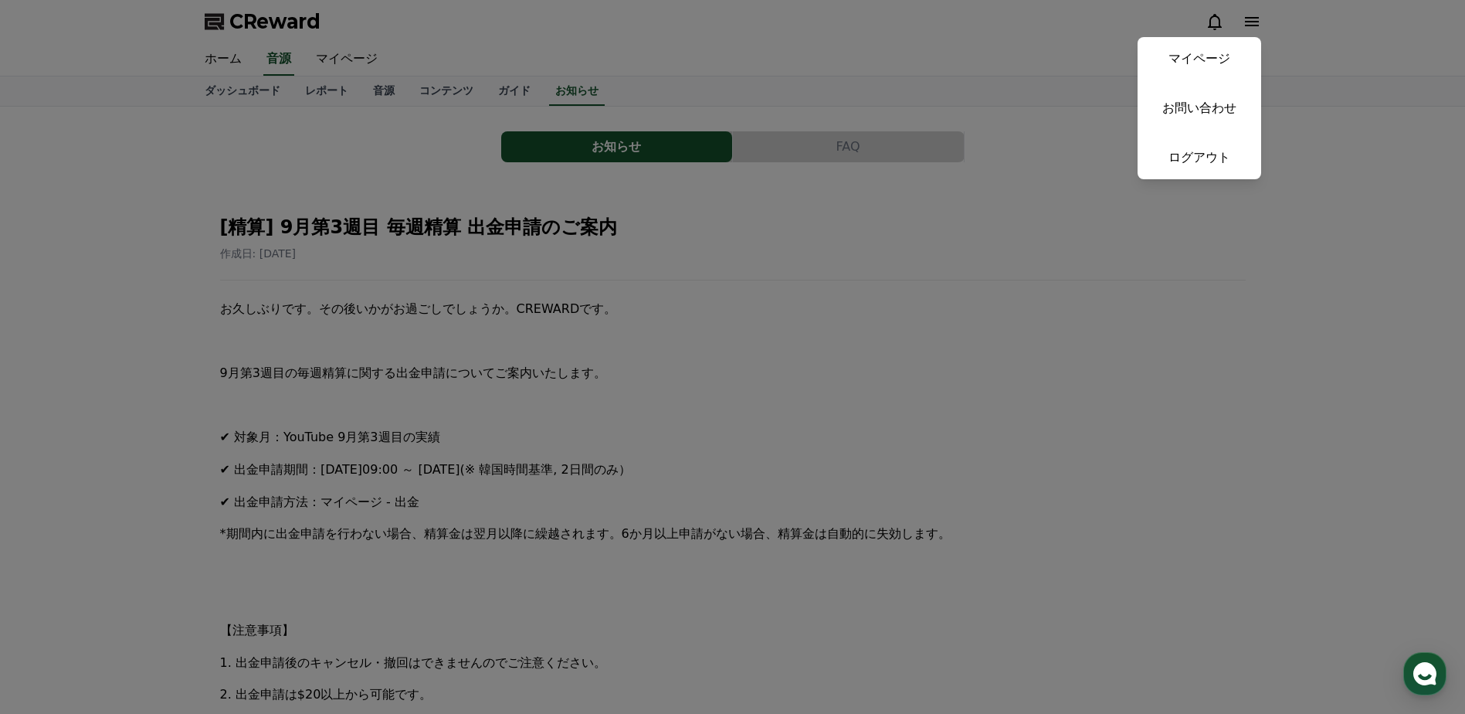
click at [1281, 56] on button "close" at bounding box center [732, 357] width 1465 height 714
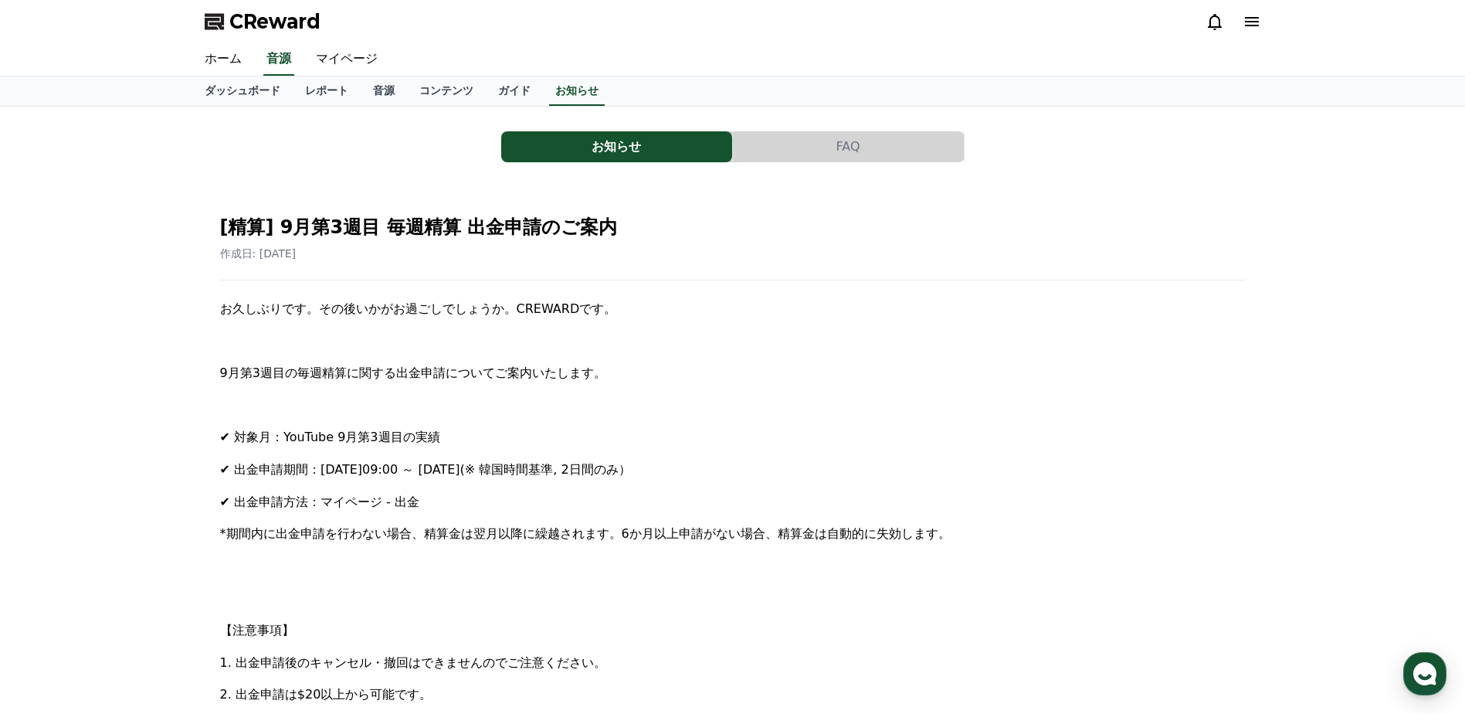
click at [1248, 22] on icon at bounding box center [1252, 21] width 14 height 9
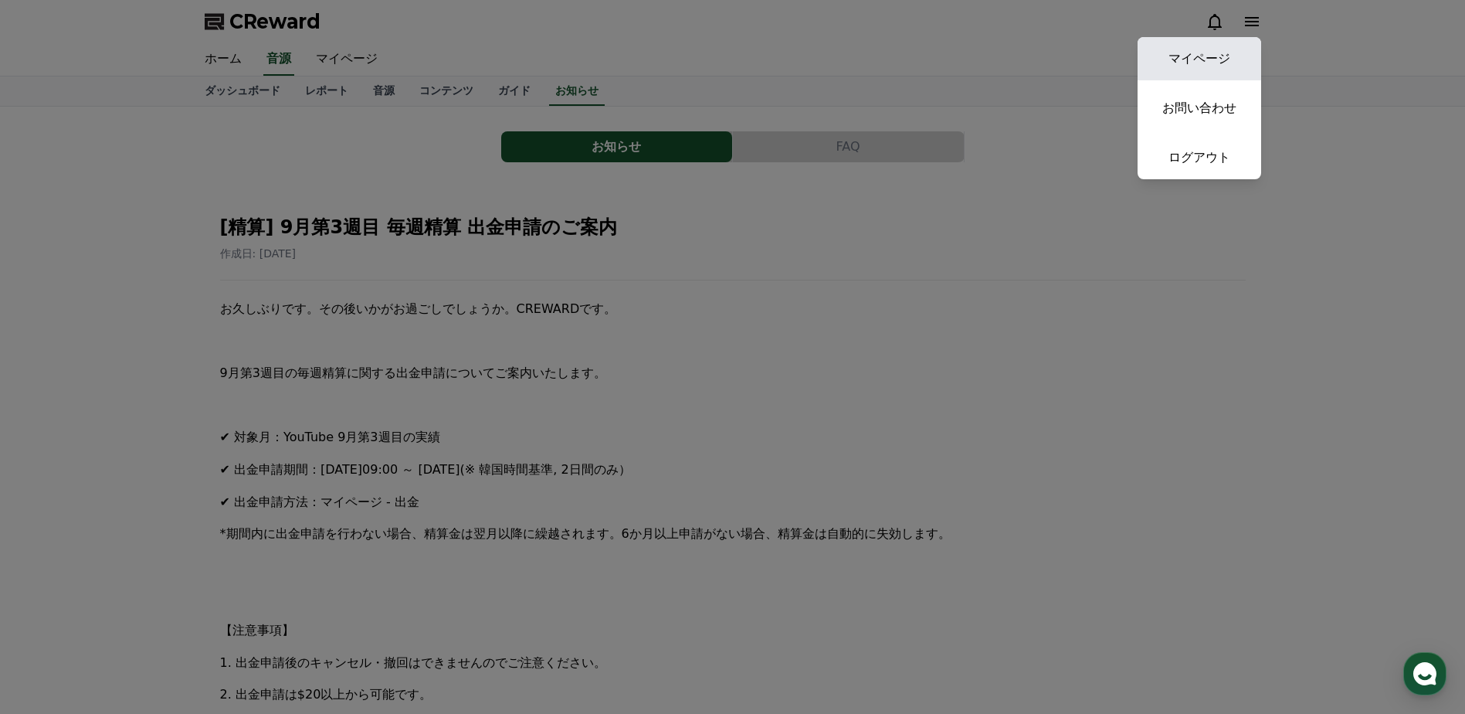
click at [1216, 56] on link "マイページ" at bounding box center [1200, 58] width 124 height 43
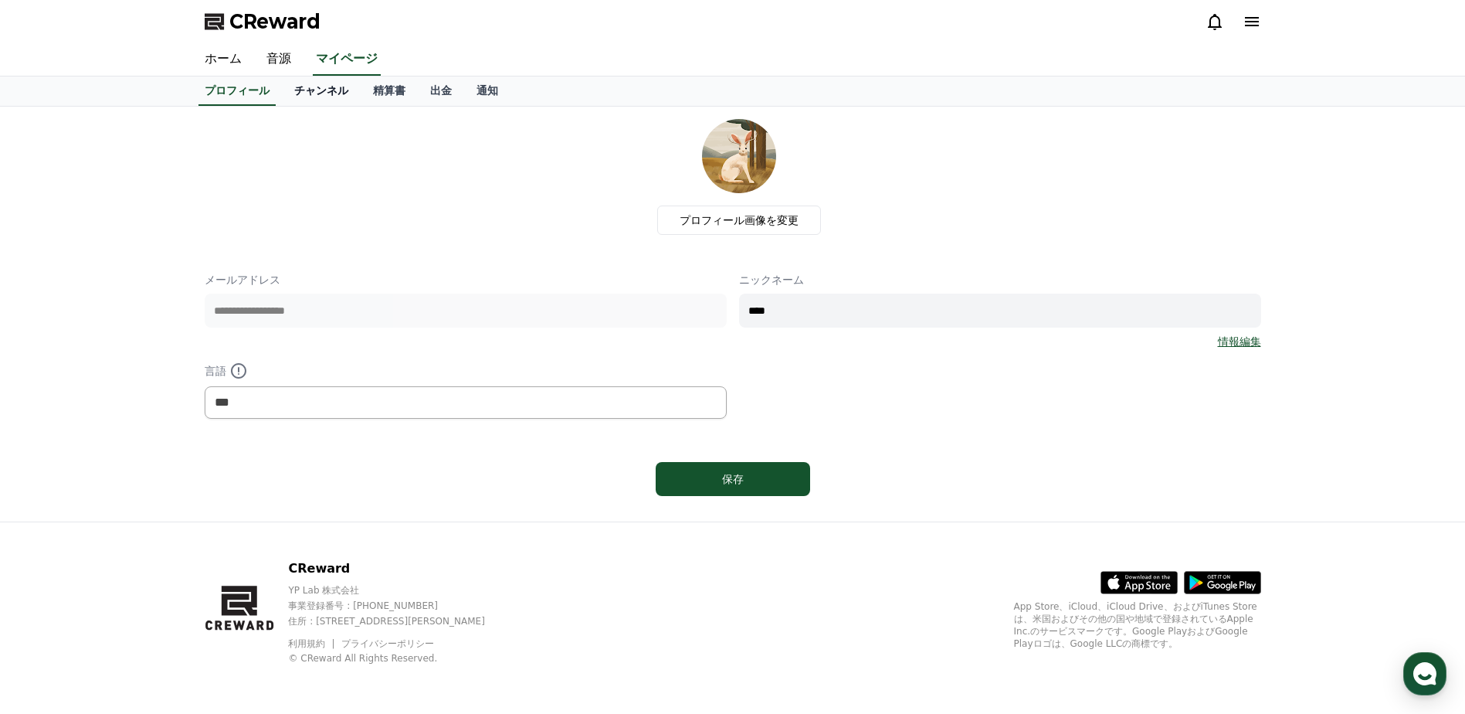
click at [301, 90] on link "チャンネル" at bounding box center [321, 90] width 79 height 29
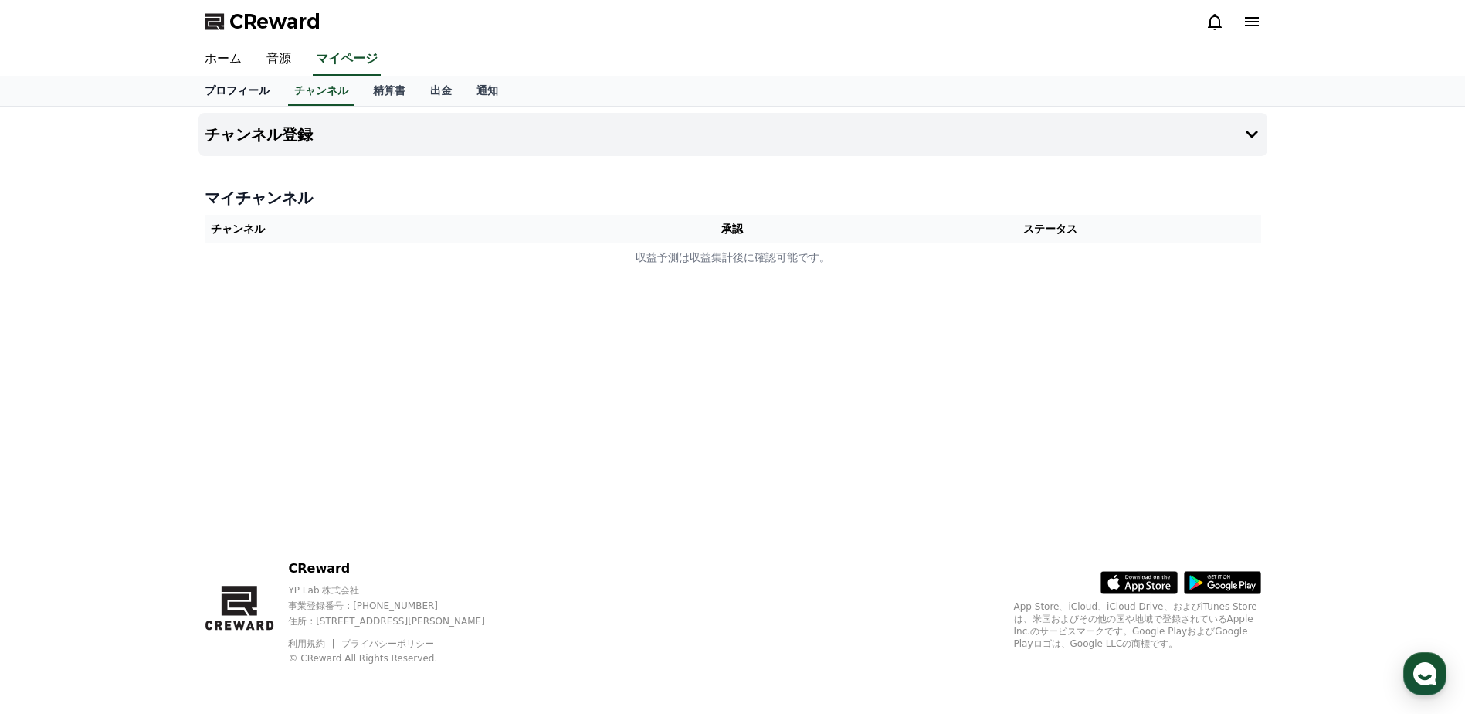
click at [230, 90] on link "プロフィール" at bounding box center [237, 90] width 90 height 29
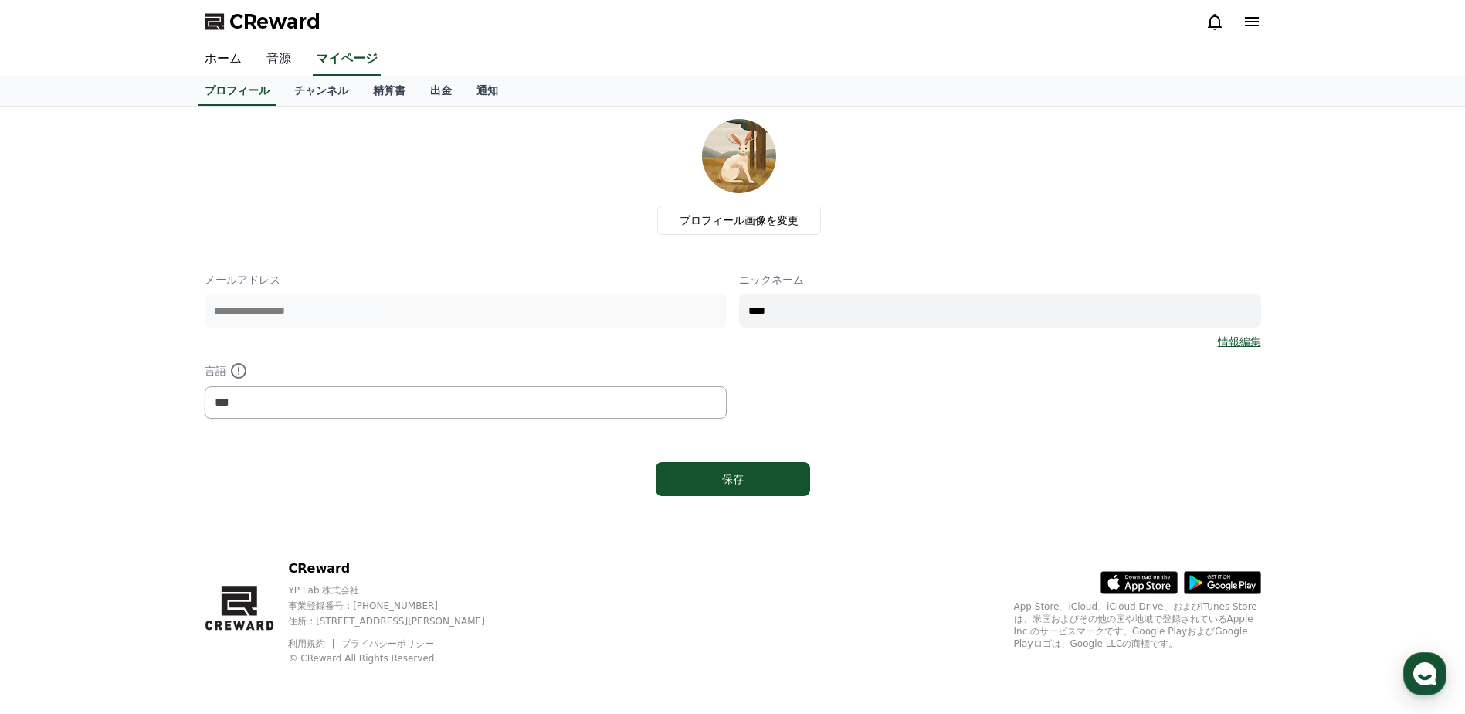
click at [280, 62] on link "音源" at bounding box center [278, 59] width 49 height 32
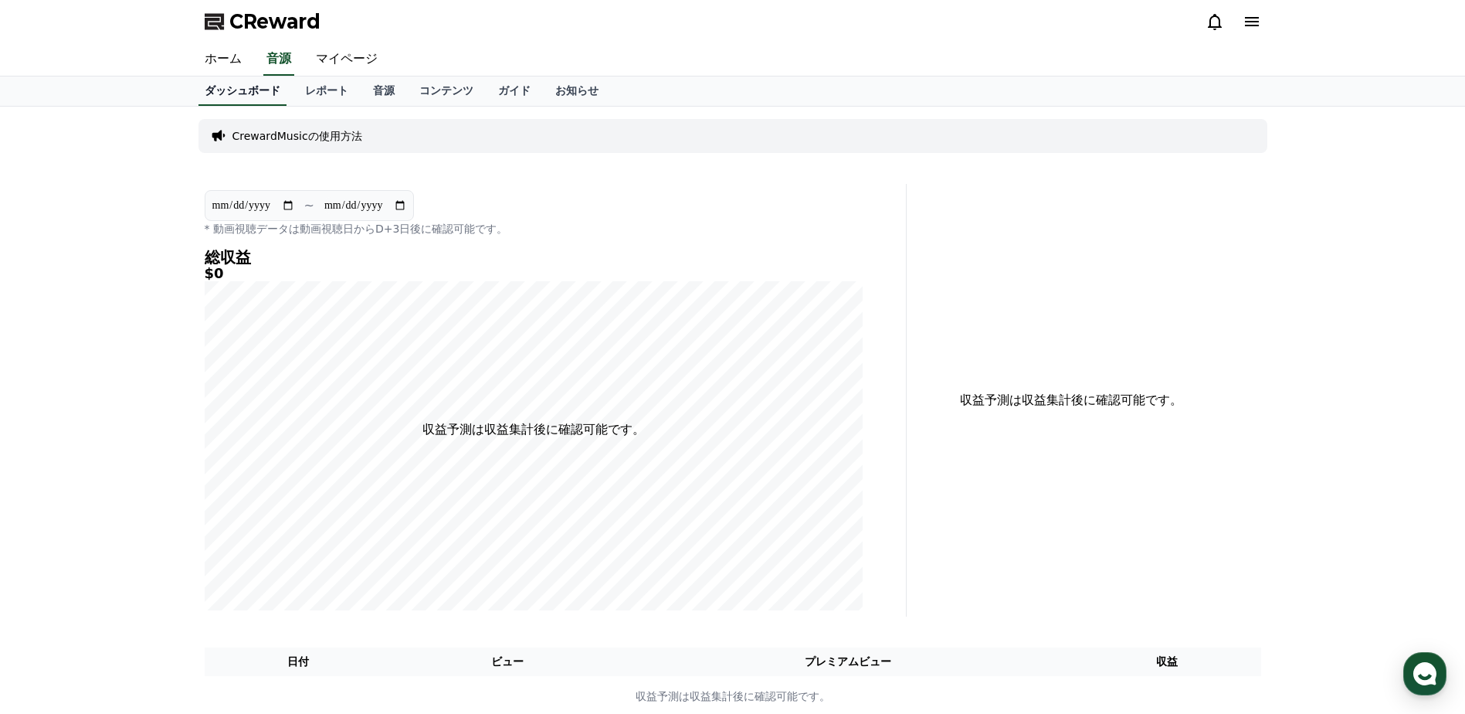
click at [228, 91] on link "ダッシュボード" at bounding box center [242, 90] width 88 height 29
click at [327, 62] on link "マイページ" at bounding box center [347, 59] width 86 height 32
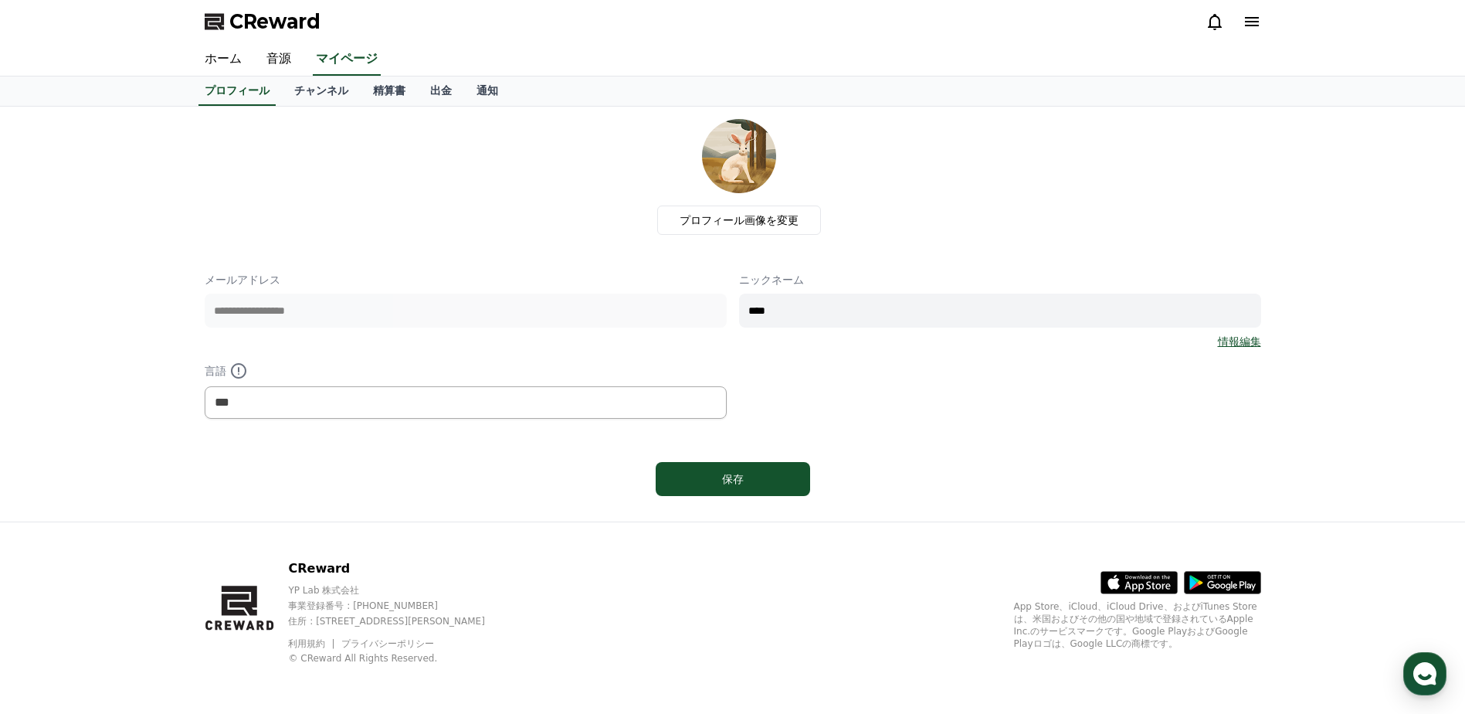
click at [915, 192] on div "プロフィール画像を変更" at bounding box center [739, 177] width 1044 height 116
